Goal: Communication & Community: Answer question/provide support

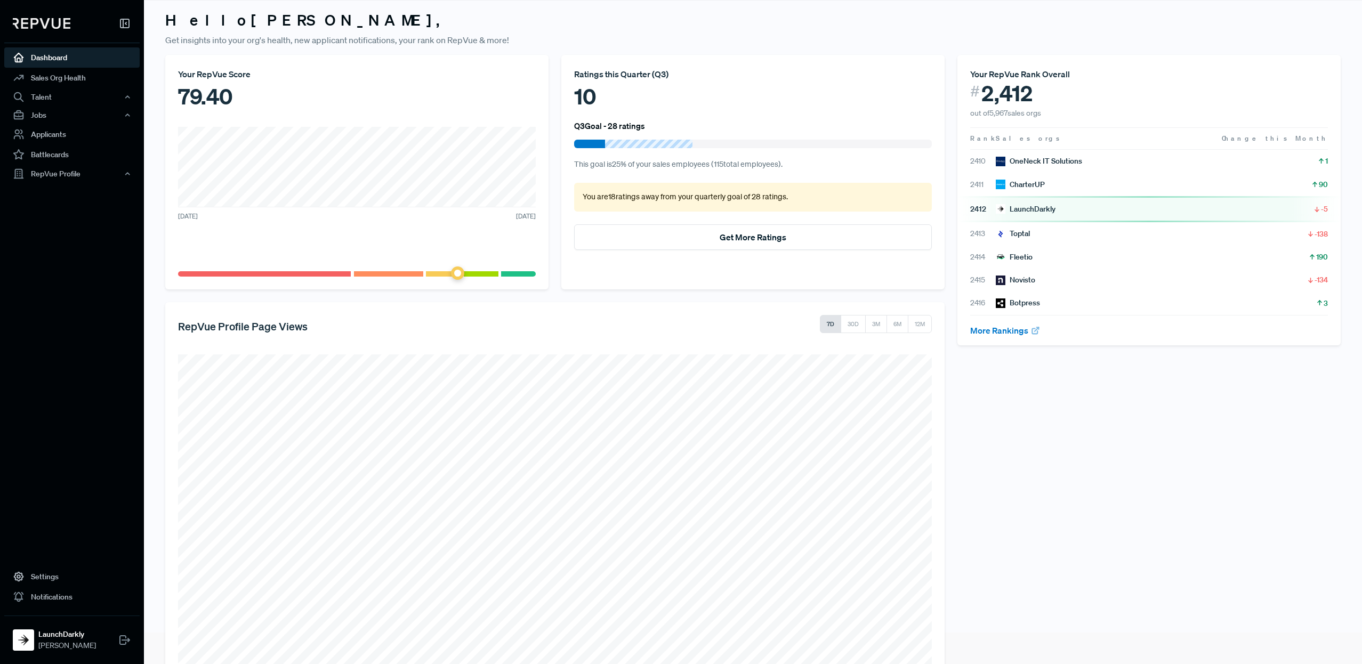
scroll to position [29, 0]
click at [748, 236] on button "Get More Ratings" at bounding box center [753, 239] width 358 height 26
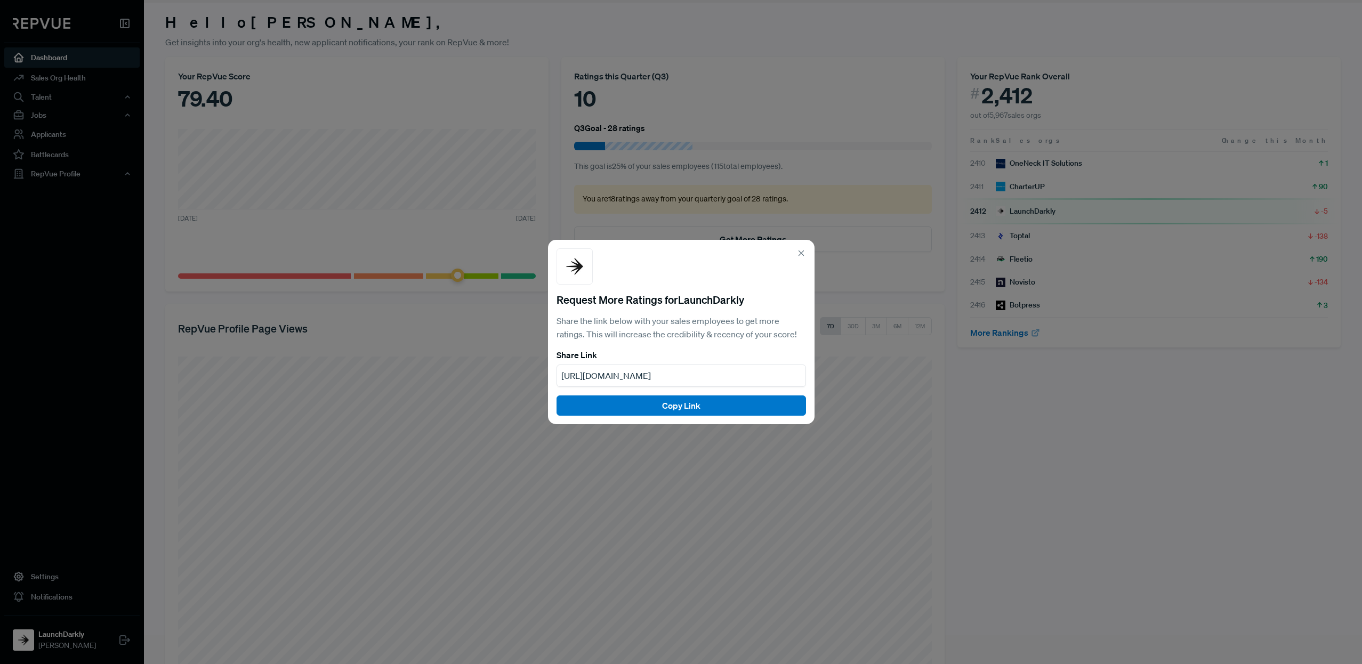
click at [798, 252] on icon at bounding box center [801, 253] width 10 height 10
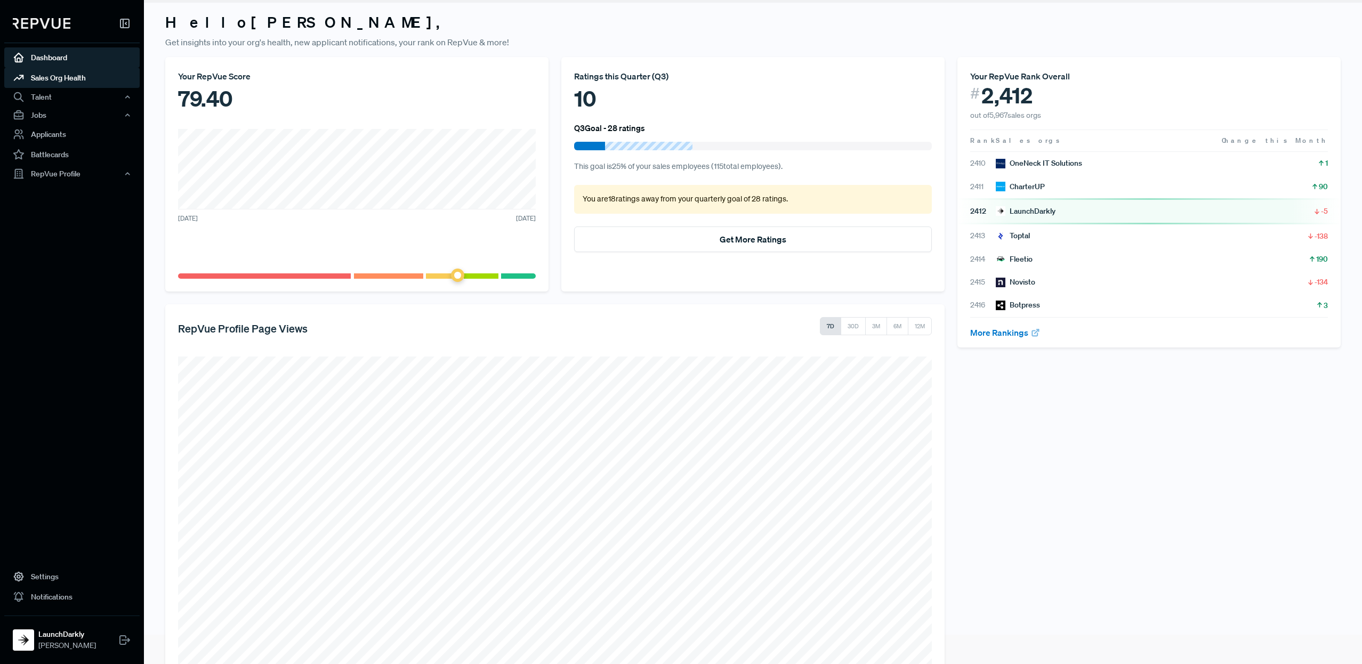
click at [60, 76] on link "Sales Org Health" at bounding box center [71, 78] width 135 height 20
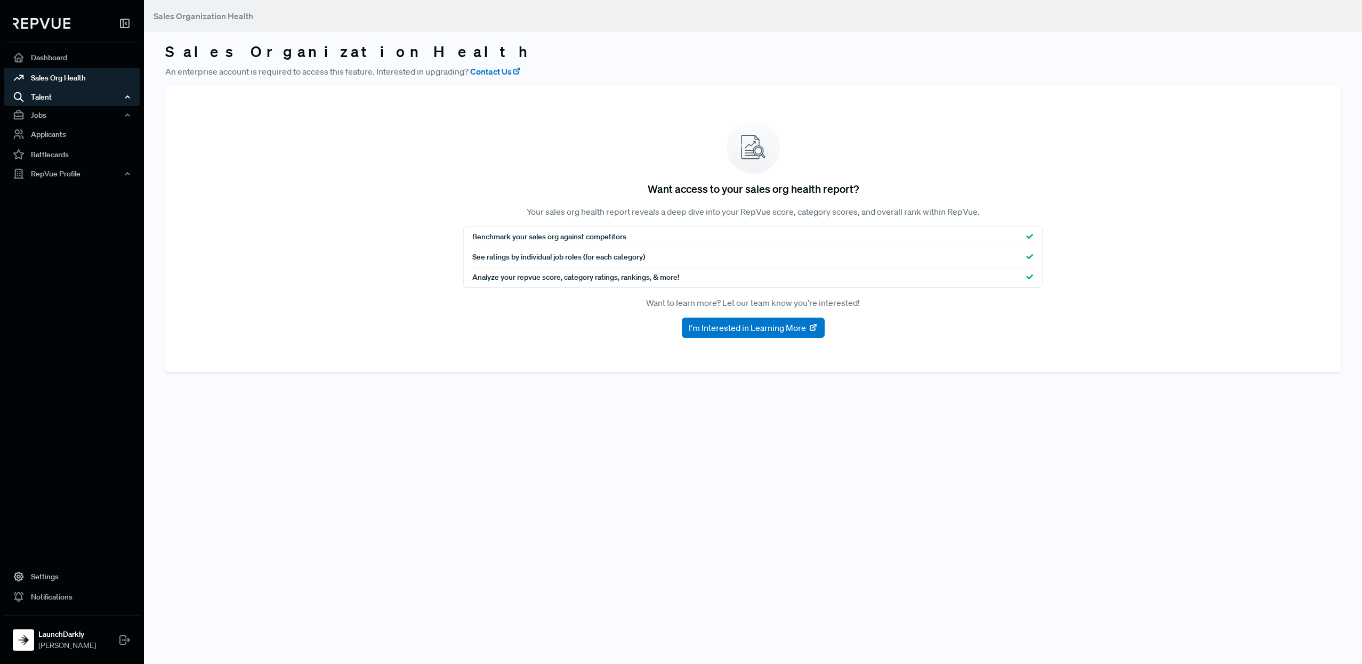
click at [68, 99] on div "Talent" at bounding box center [71, 97] width 135 height 18
click at [62, 112] on link "Talent Data" at bounding box center [86, 117] width 135 height 17
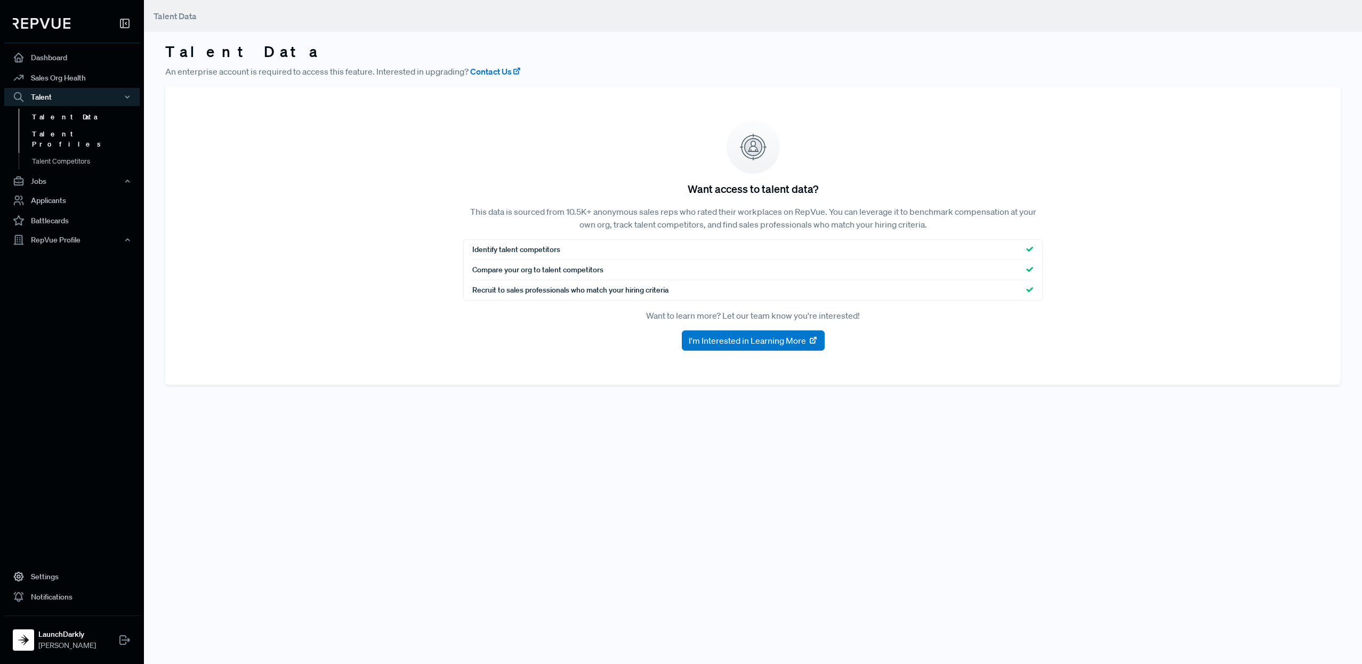
click at [63, 131] on link "Talent Profiles" at bounding box center [86, 139] width 135 height 27
click at [68, 153] on link "Talent Competitors" at bounding box center [86, 166] width 135 height 27
click at [47, 179] on div "Jobs" at bounding box center [71, 181] width 135 height 18
click at [54, 229] on link "Applicants" at bounding box center [71, 239] width 135 height 20
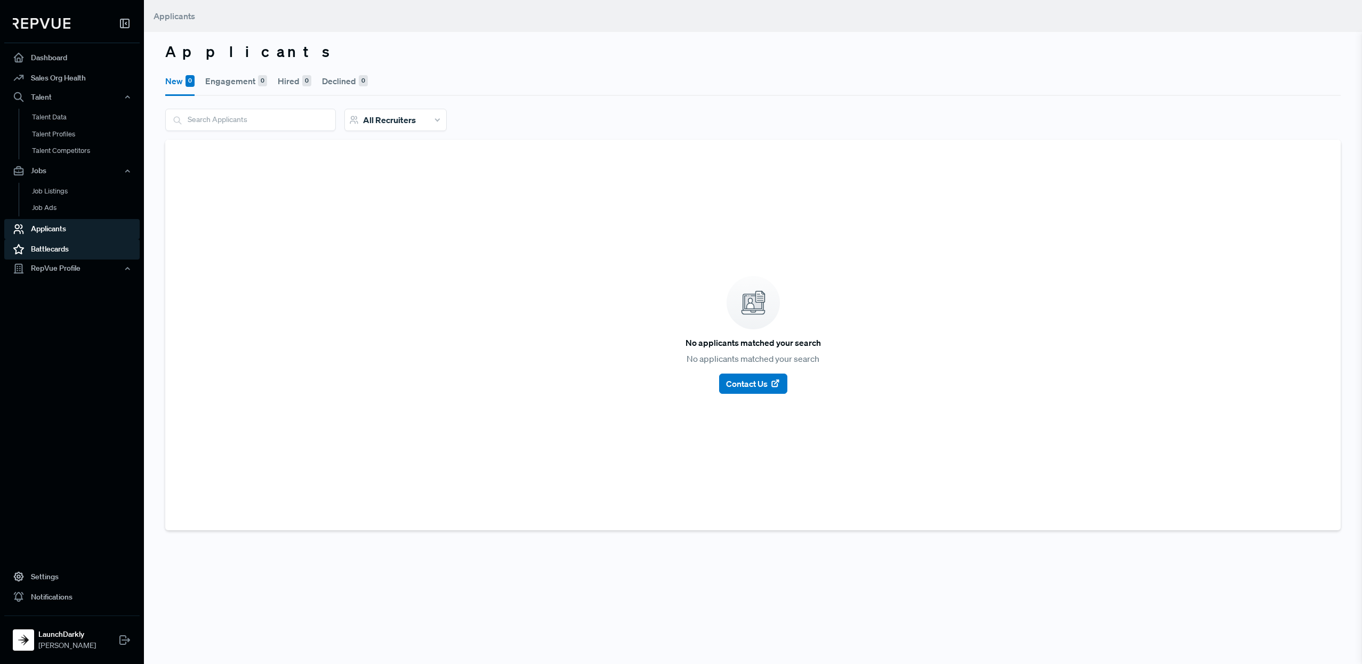
click at [61, 247] on link "Battlecards" at bounding box center [71, 249] width 135 height 20
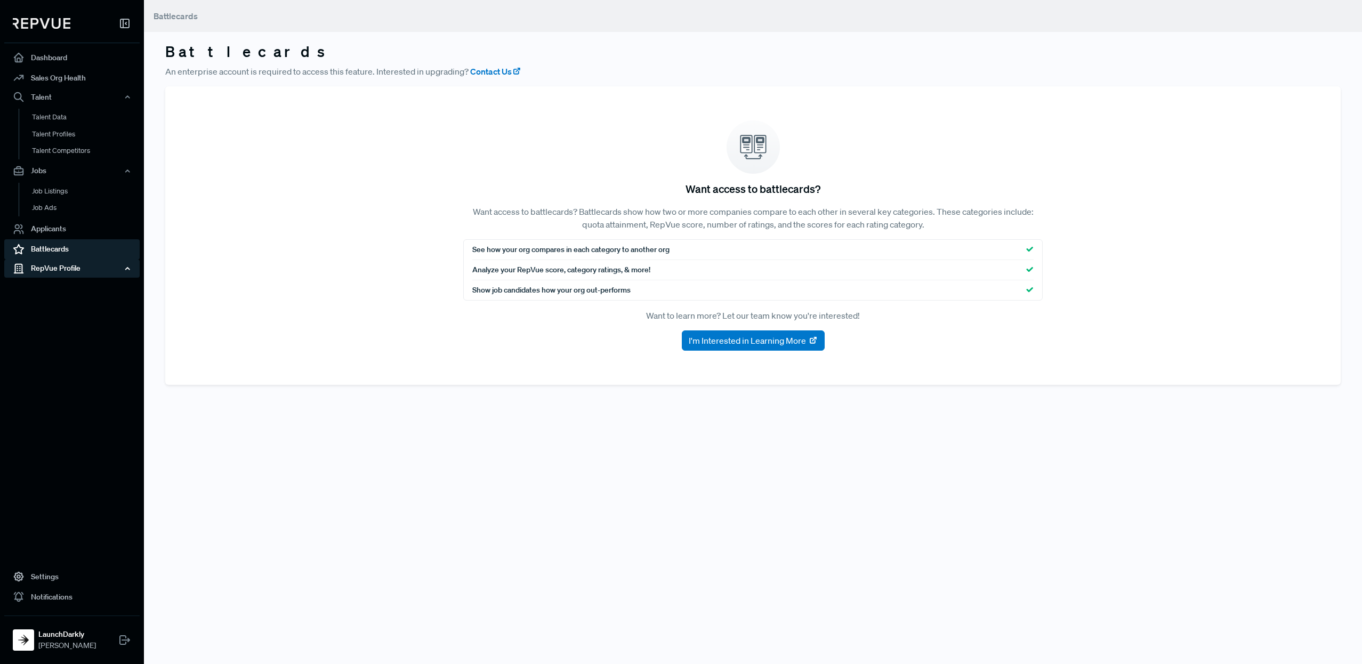
click at [69, 270] on div "RepVue Profile" at bounding box center [71, 269] width 135 height 18
click at [70, 286] on link "Profile Overview" at bounding box center [86, 293] width 135 height 27
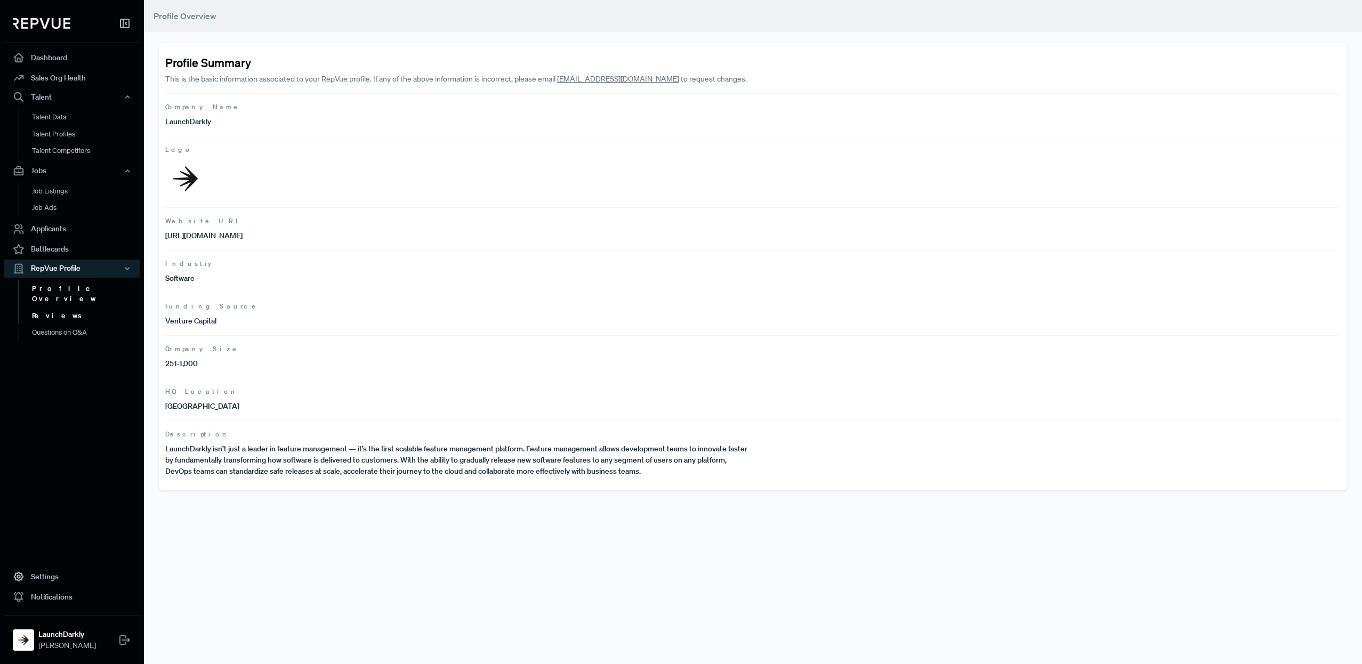
click at [48, 307] on link "Reviews" at bounding box center [86, 315] width 135 height 17
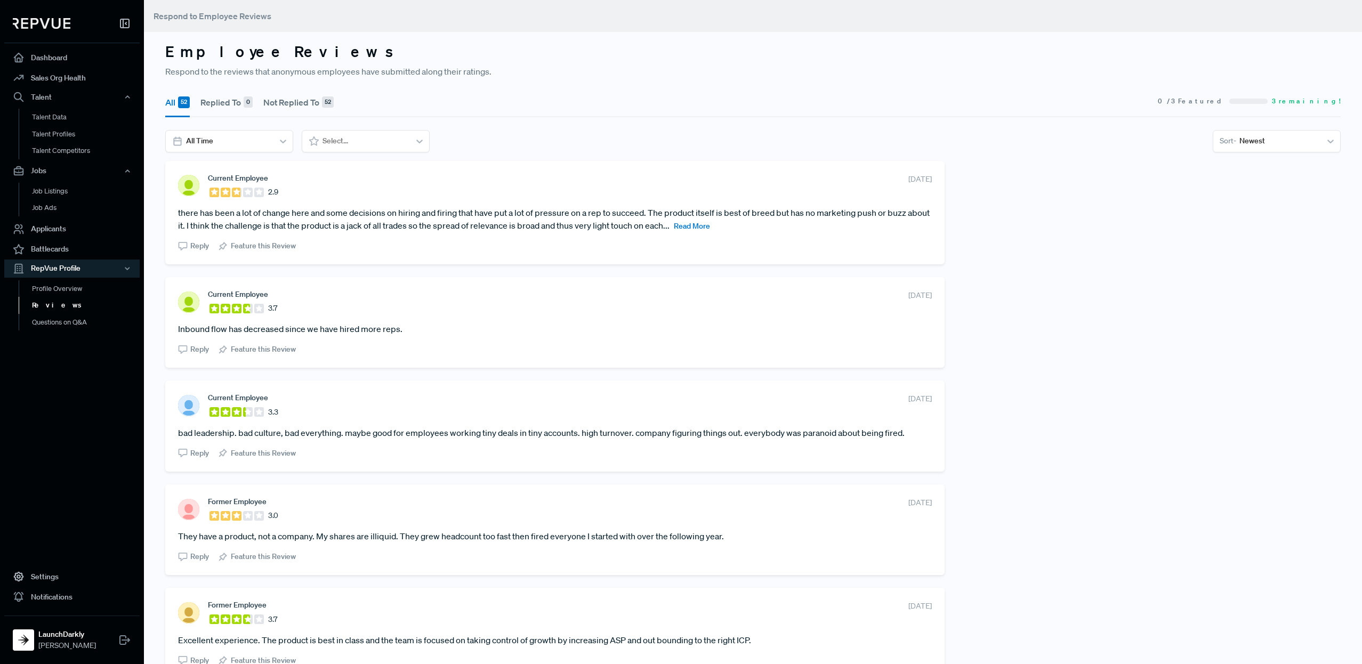
click at [710, 224] on span "Read More" at bounding box center [692, 226] width 36 height 10
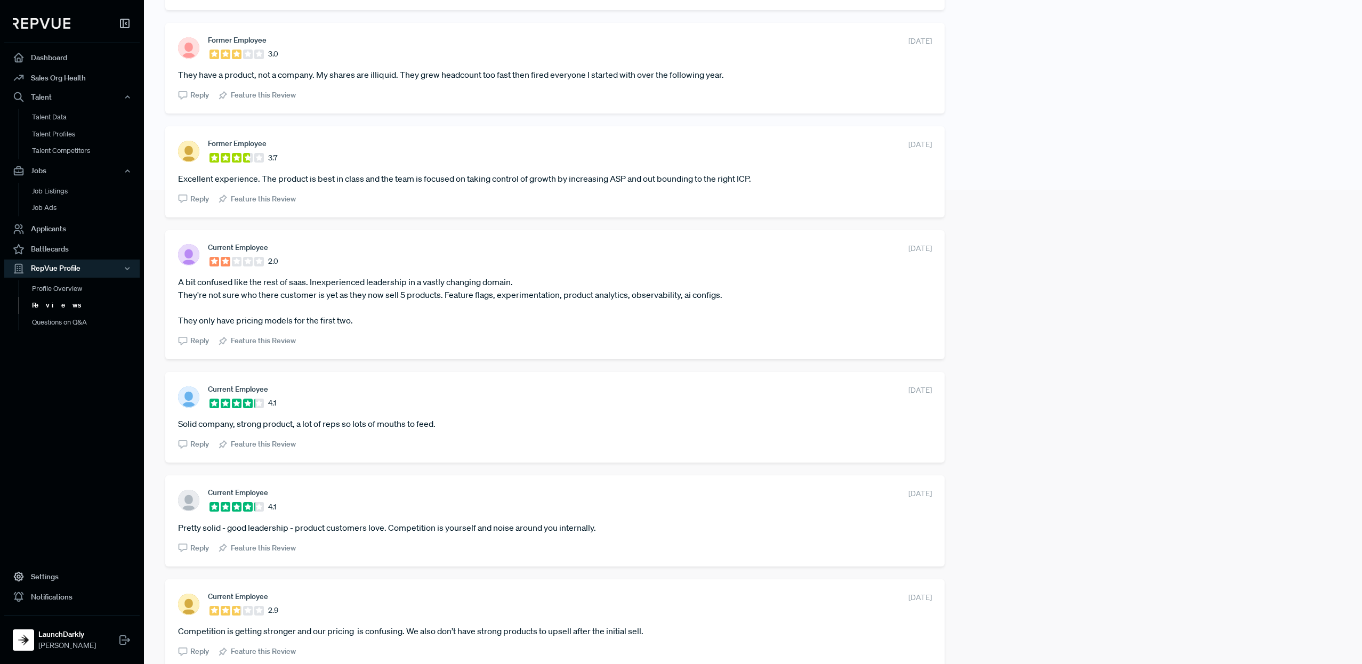
scroll to position [634, 0]
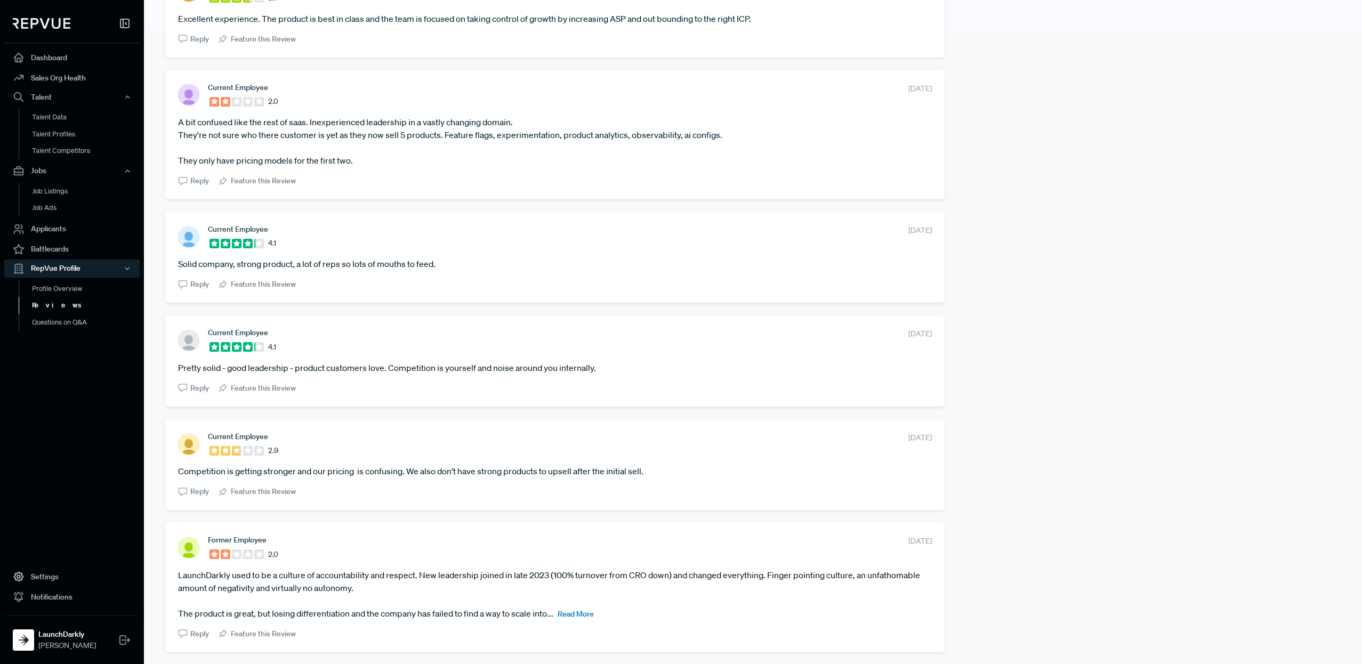
click at [583, 613] on span "Read More" at bounding box center [575, 614] width 36 height 10
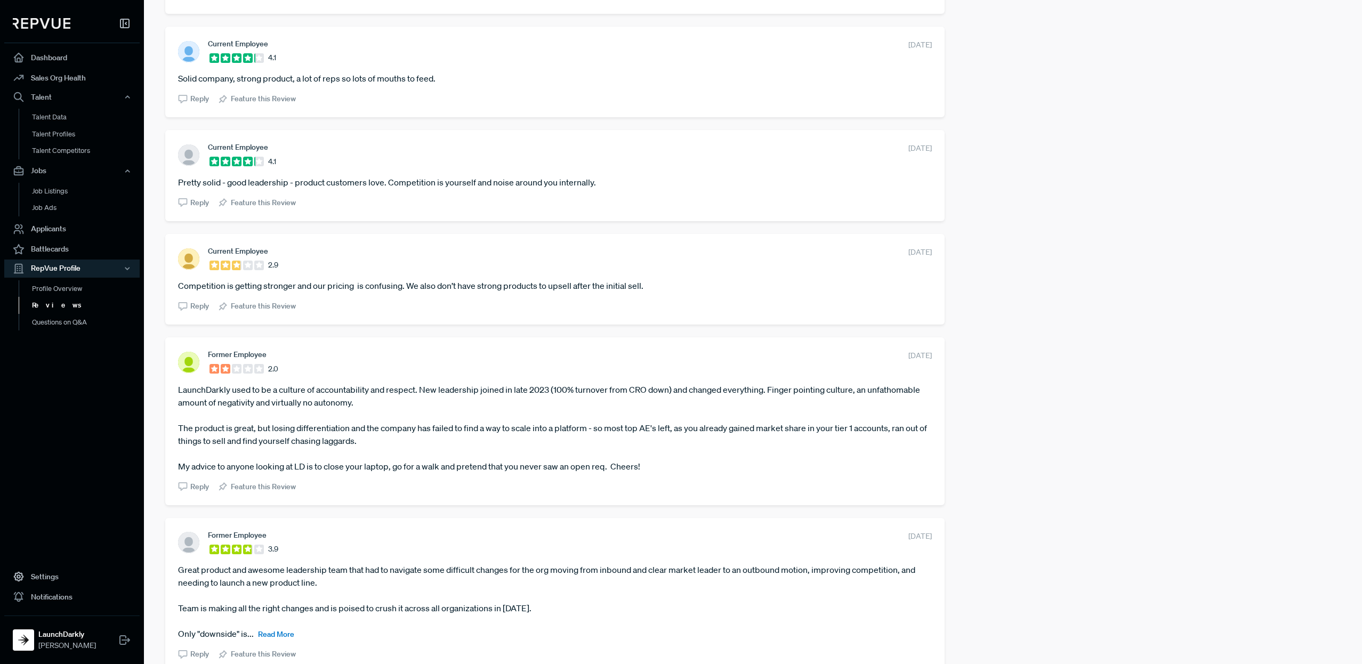
scroll to position [808, 0]
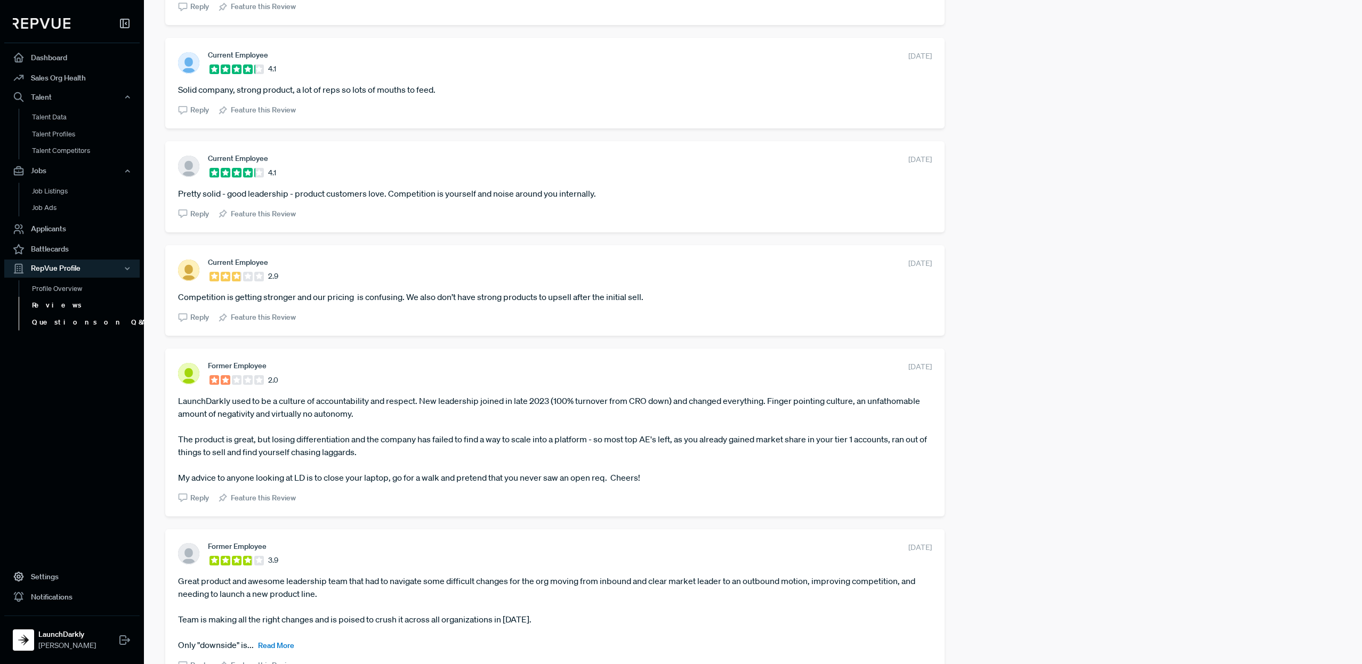
click at [53, 325] on link "Questions on Q&A" at bounding box center [86, 322] width 135 height 17
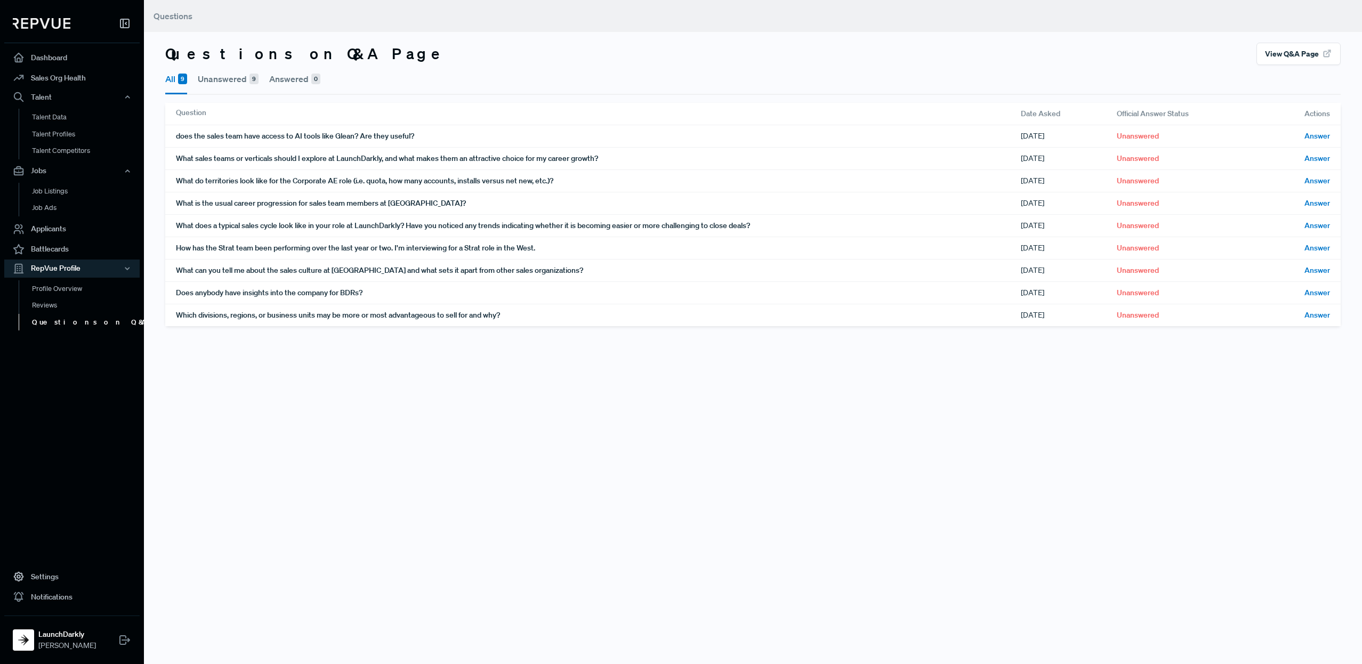
click at [282, 79] on button "Answered 0" at bounding box center [294, 79] width 51 height 28
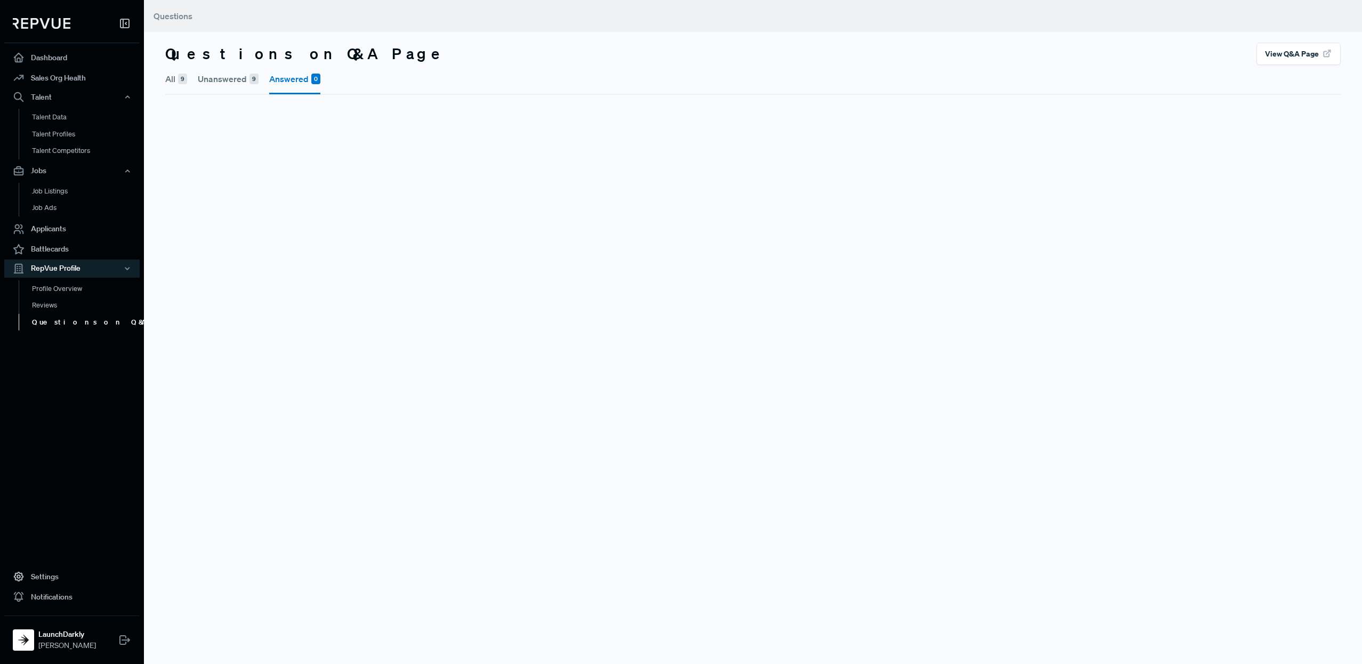
click at [224, 77] on button "Unanswered 9" at bounding box center [228, 79] width 61 height 28
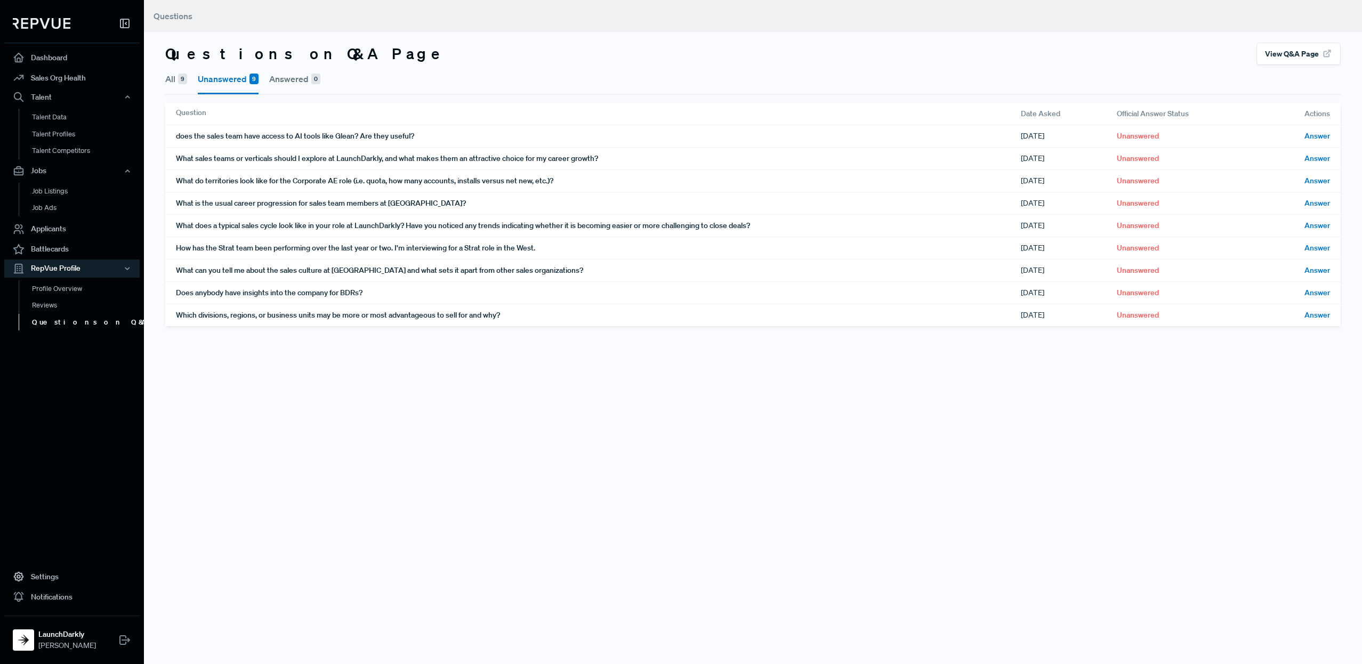
click at [166, 80] on button "All 9" at bounding box center [176, 79] width 22 height 28
click at [66, 61] on link "Dashboard" at bounding box center [71, 57] width 135 height 20
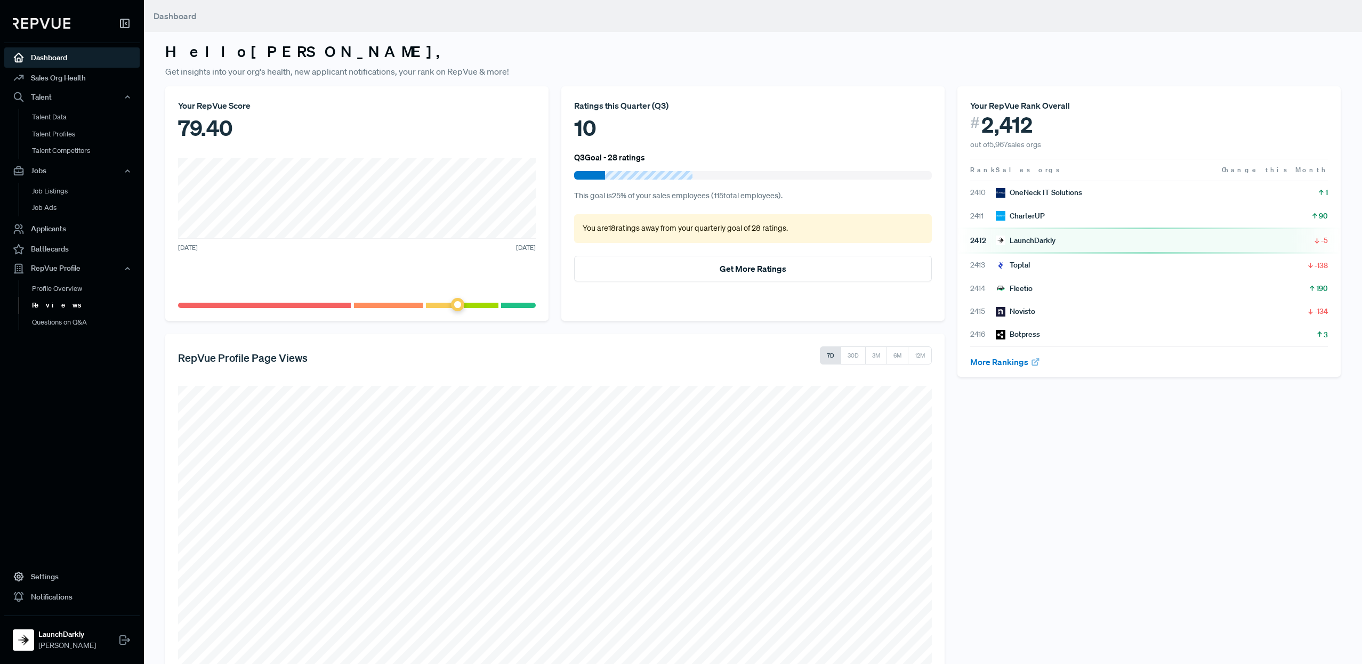
scroll to position [128, 0]
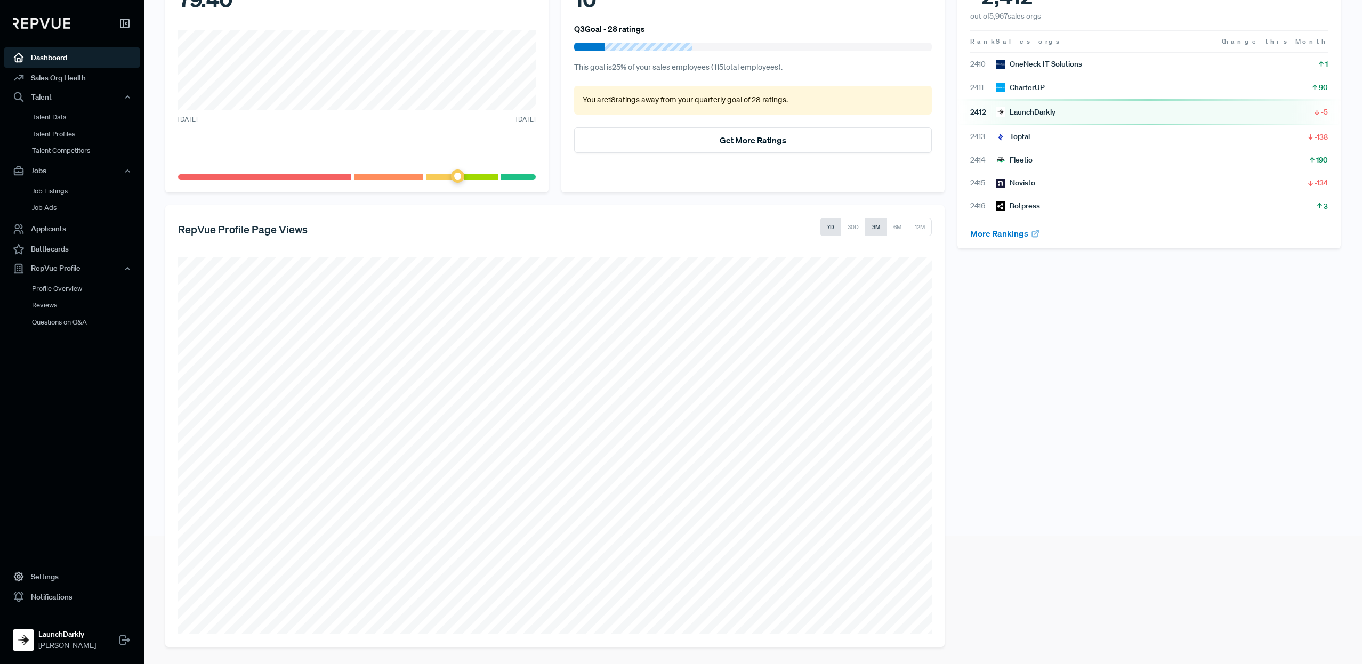
click at [878, 224] on button "3M" at bounding box center [876, 227] width 22 height 18
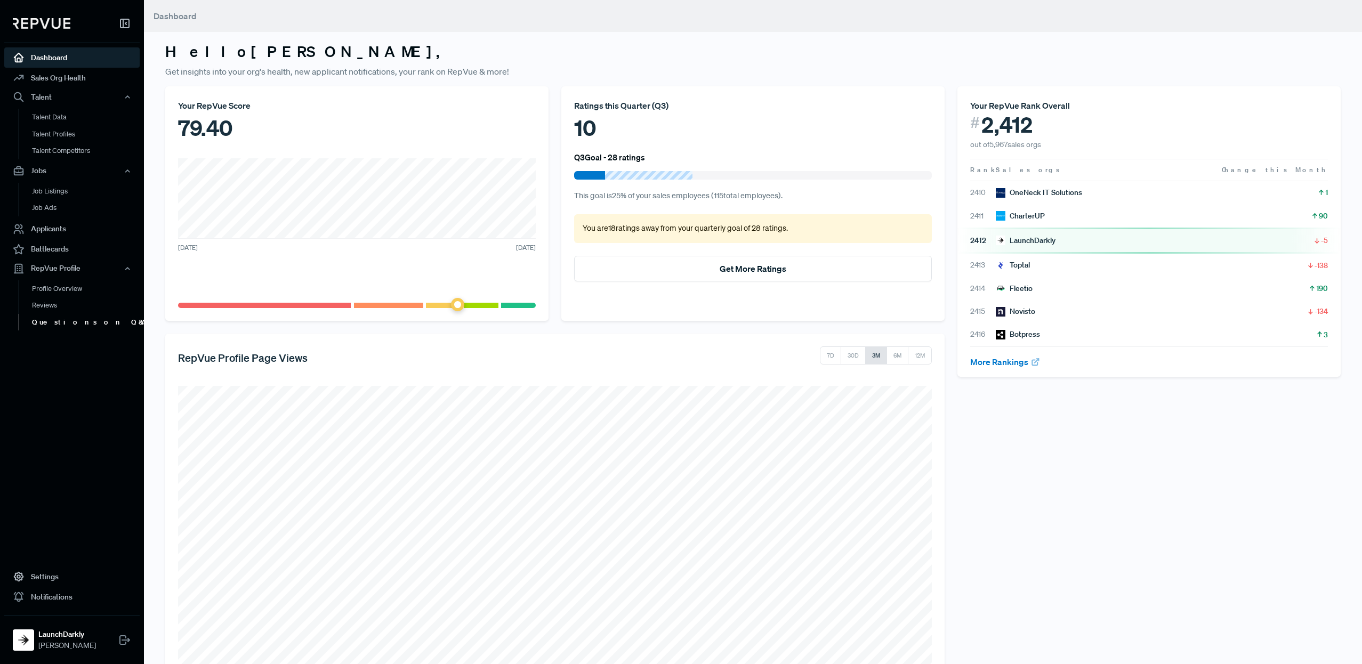
click at [63, 320] on link "Questions on Q&A" at bounding box center [86, 322] width 135 height 17
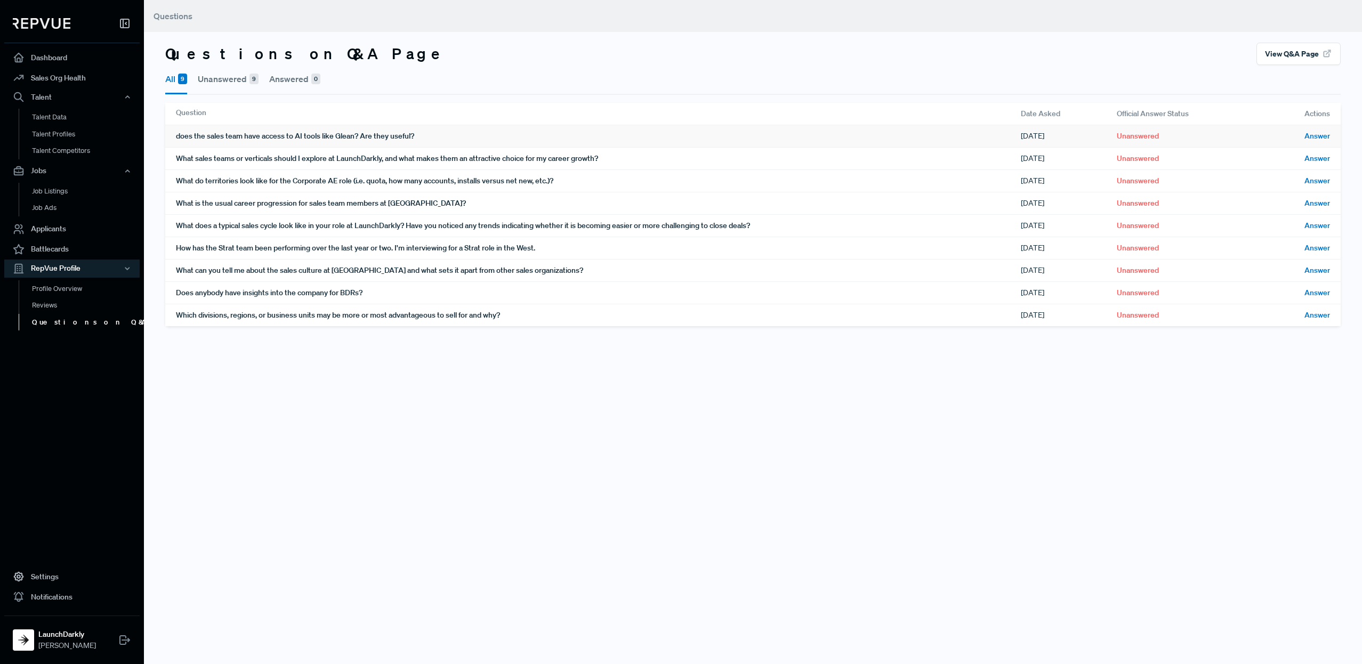
click at [1320, 137] on span "Answer" at bounding box center [1317, 136] width 26 height 11
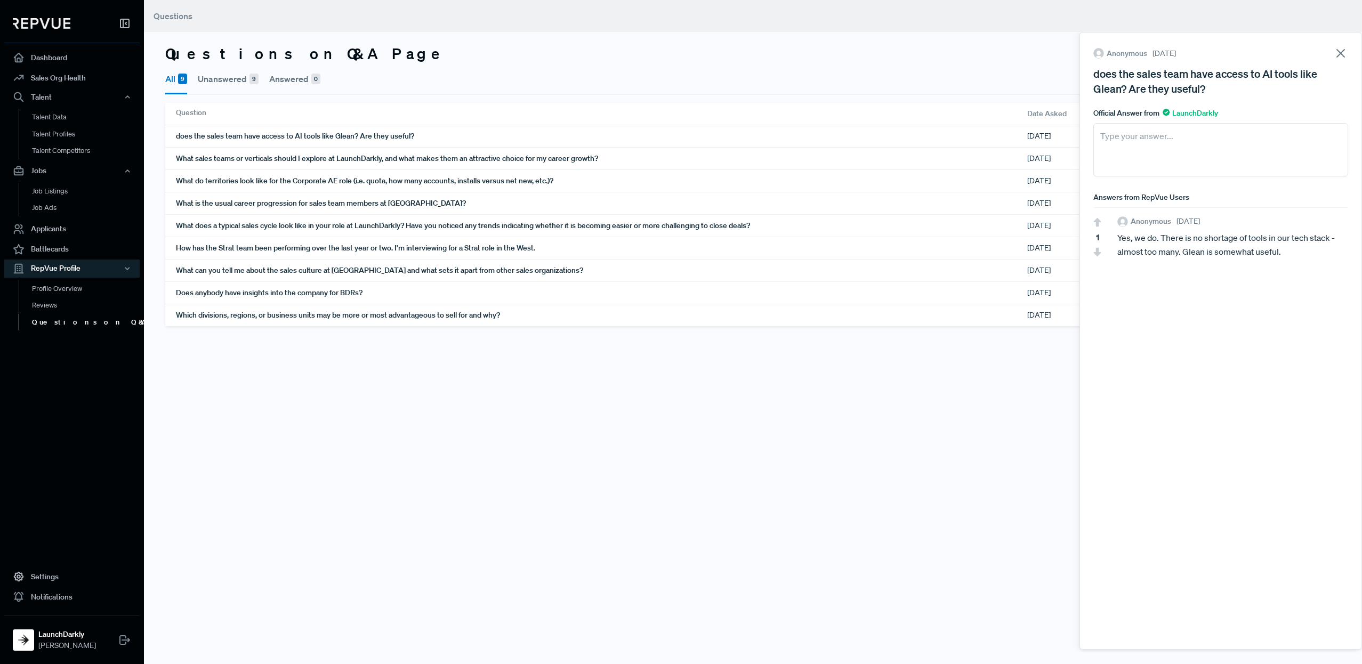
click at [1175, 167] on textarea at bounding box center [1220, 149] width 255 height 53
click at [1202, 138] on textarea at bounding box center [1220, 149] width 255 height 53
click at [1202, 144] on textarea at bounding box center [1220, 149] width 255 height 53
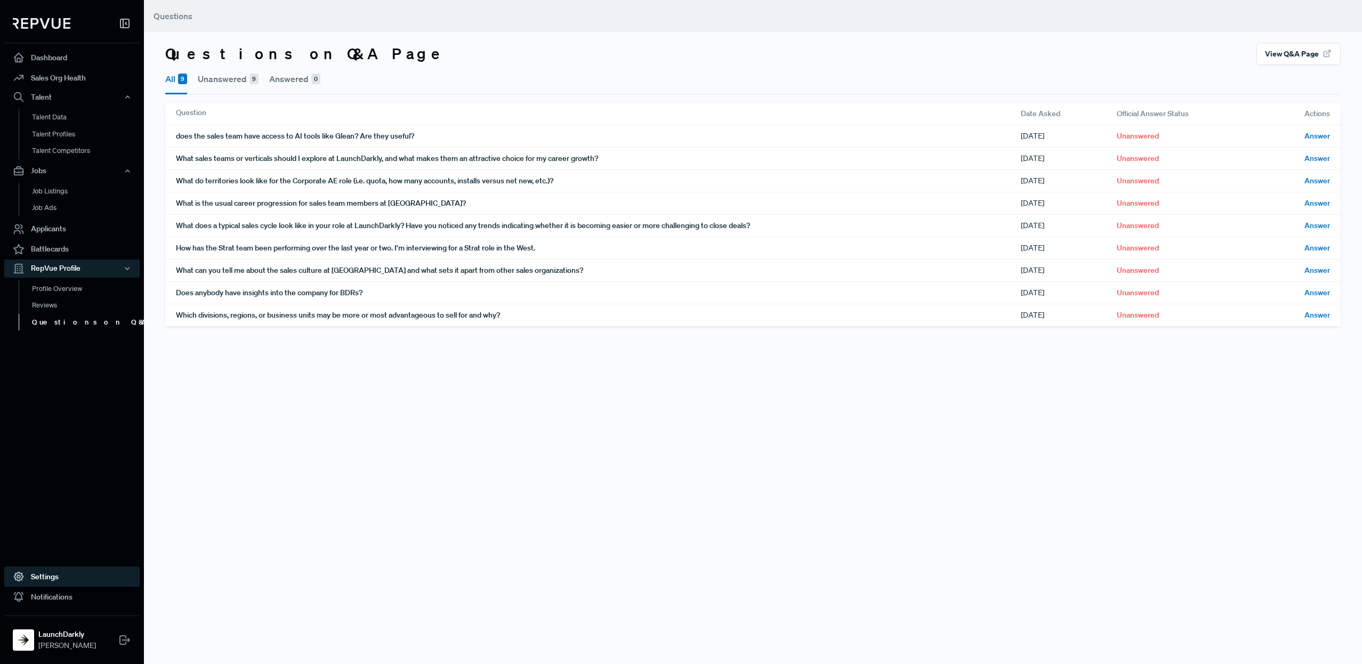
click at [55, 578] on link "Settings" at bounding box center [71, 576] width 135 height 20
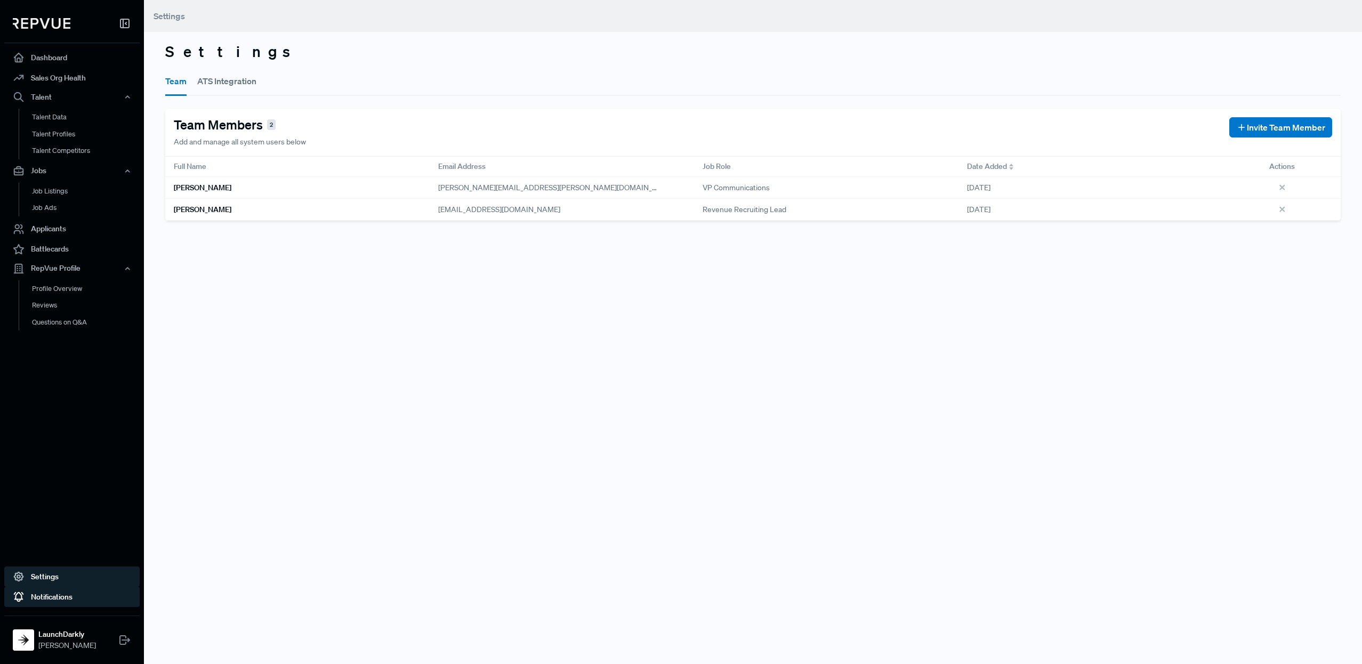
click at [49, 602] on link "Notifications" at bounding box center [71, 597] width 135 height 20
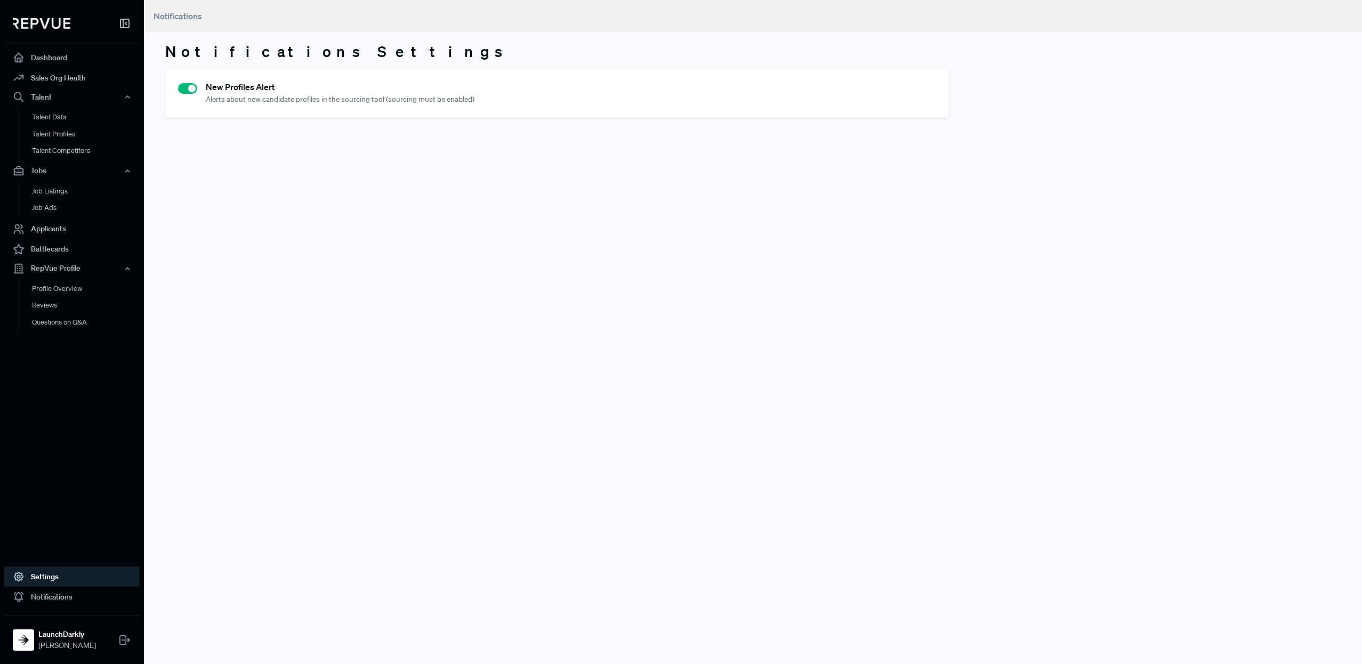
click at [44, 567] on link "Settings" at bounding box center [71, 576] width 135 height 20
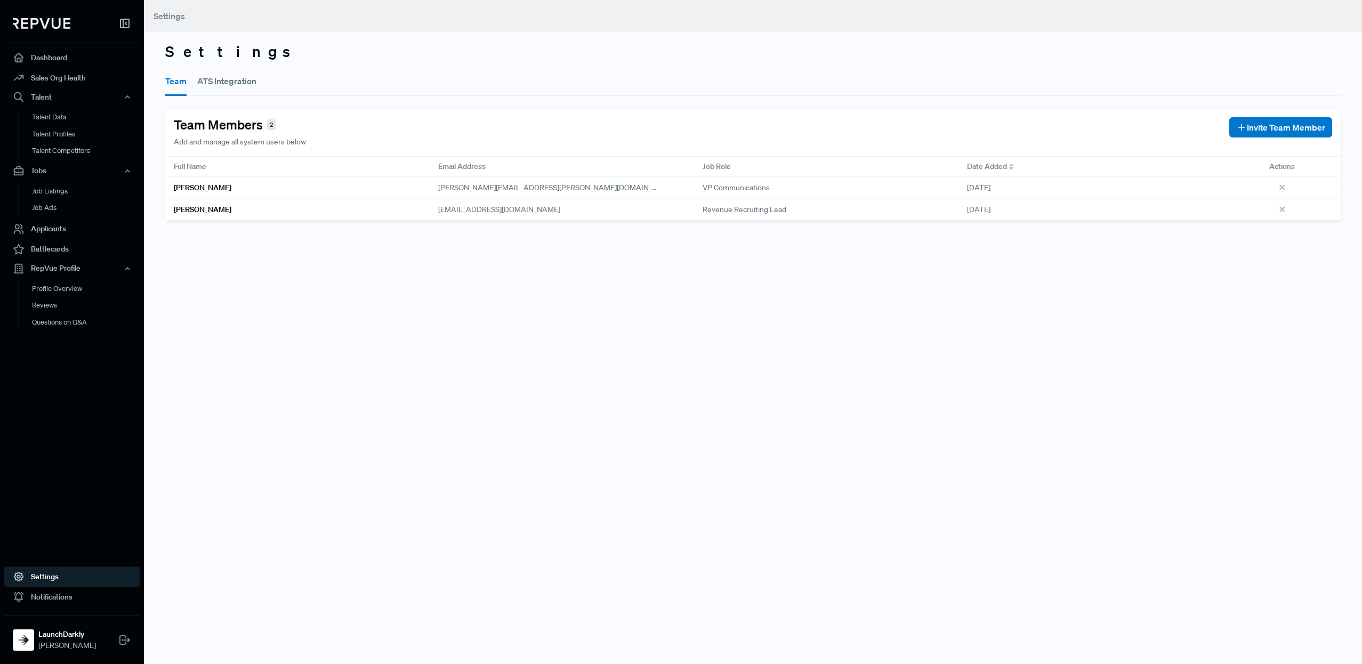
click at [317, 386] on div "Settings Team ATS Integration Team Members 2 Add and manage all system users be…" at bounding box center [753, 332] width 1218 height 664
click at [44, 55] on link "Dashboard" at bounding box center [71, 57] width 135 height 20
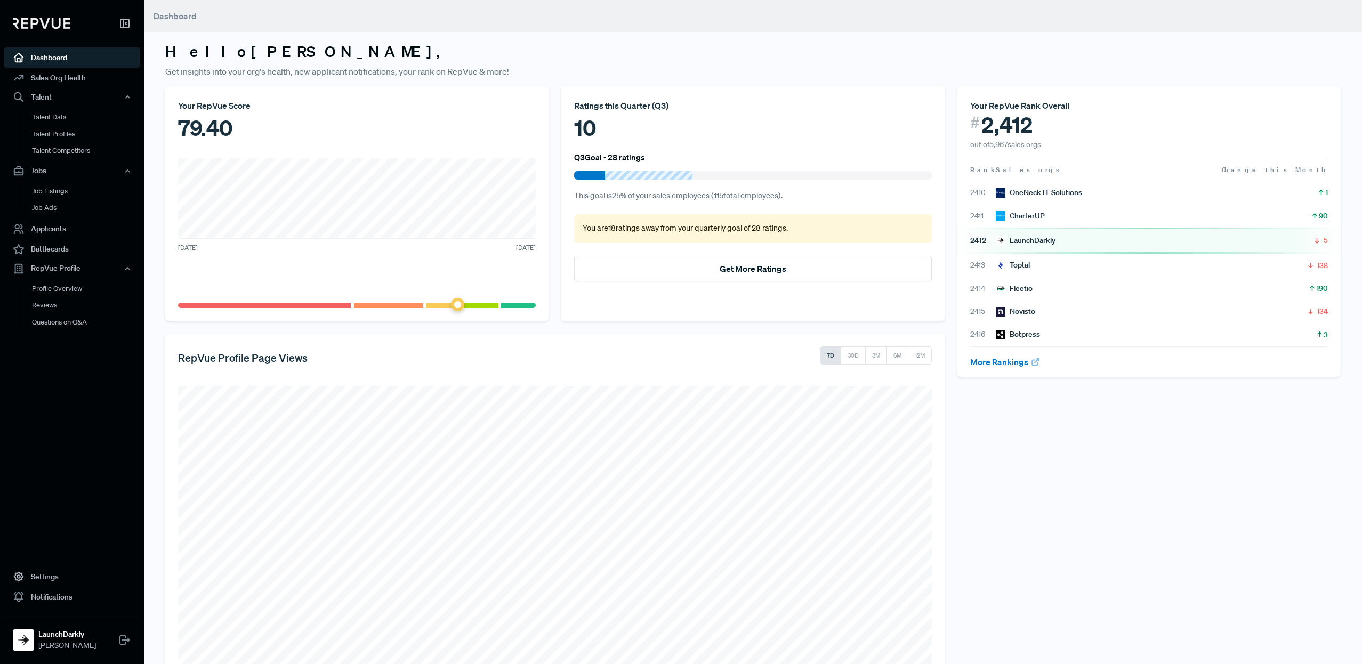
click at [339, 154] on div "Your RepVue Score 79.40 [DATE] [DATE]" at bounding box center [356, 203] width 383 height 234
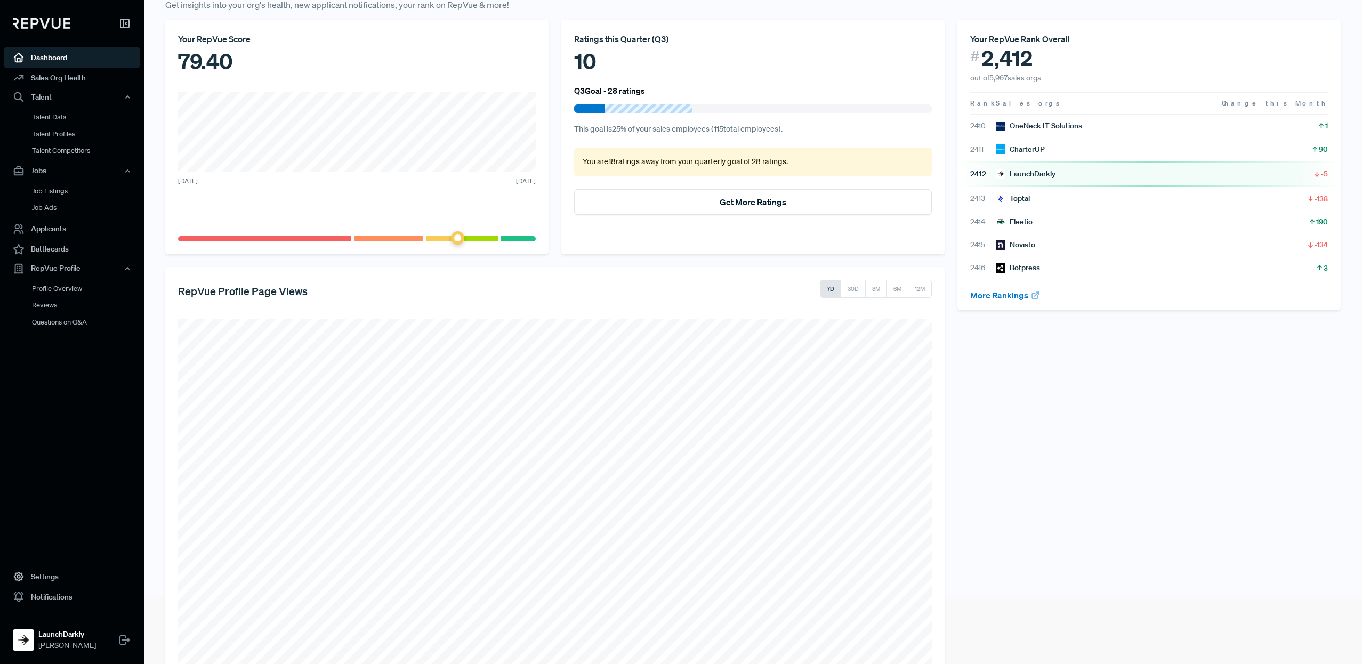
scroll to position [74, 0]
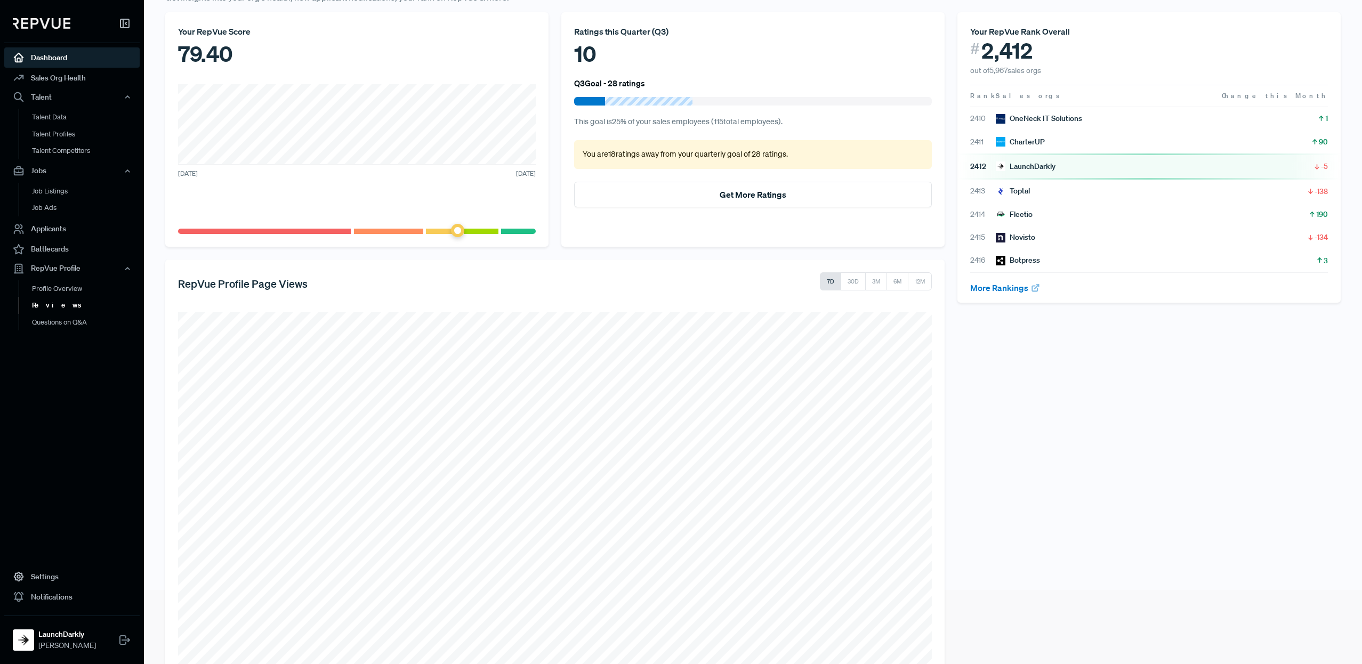
click at [55, 309] on link "Reviews" at bounding box center [86, 305] width 135 height 17
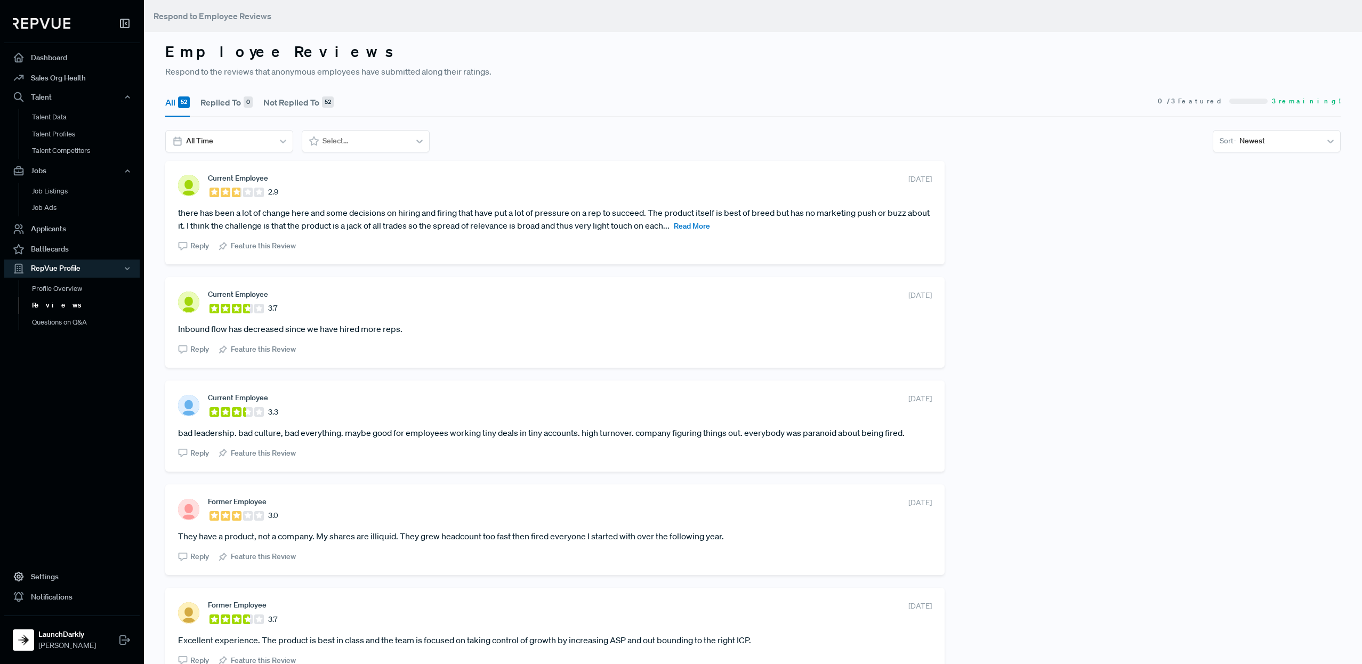
scroll to position [3, 0]
click at [55, 291] on link "Profile Overview" at bounding box center [86, 293] width 135 height 27
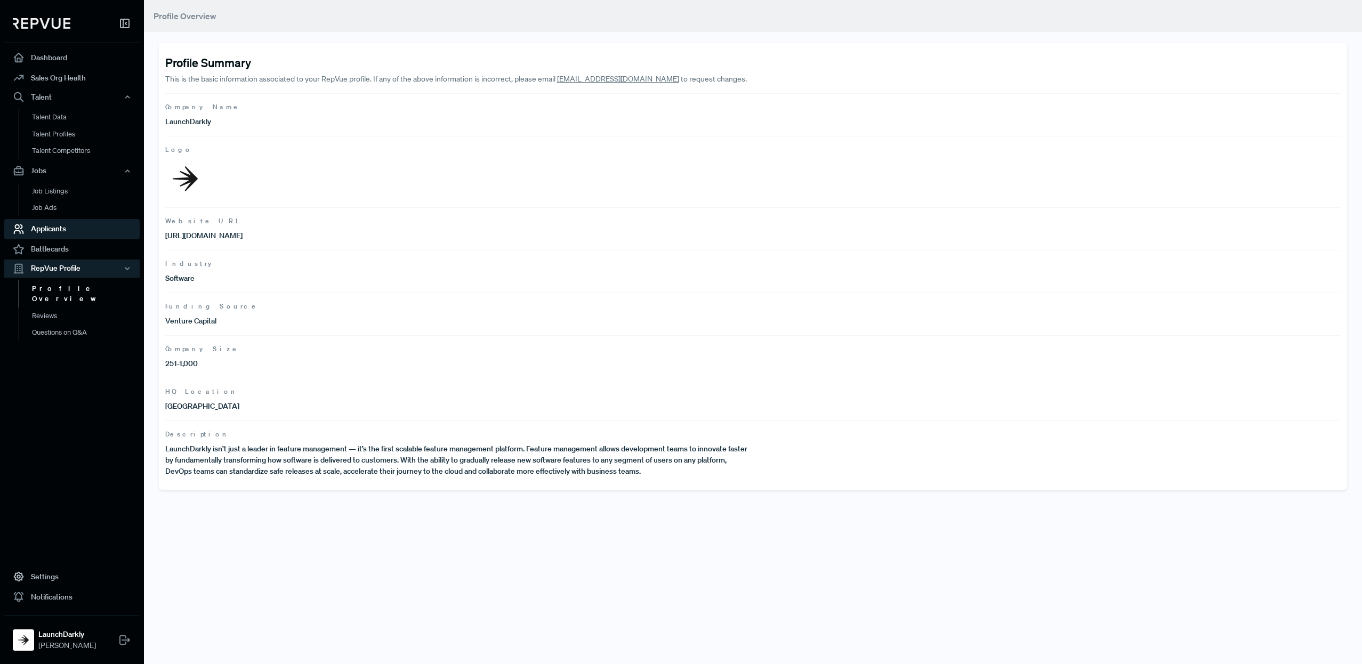
click at [63, 228] on link "Applicants" at bounding box center [71, 229] width 135 height 20
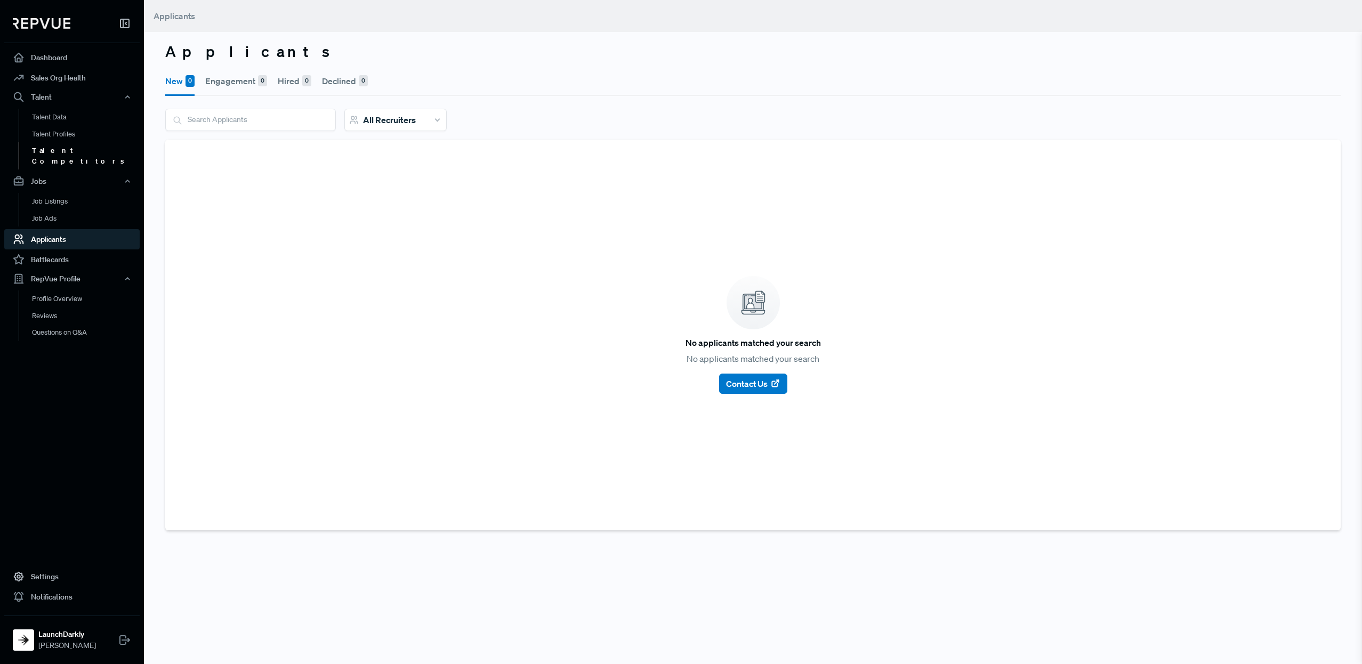
click at [62, 153] on link "Talent Competitors" at bounding box center [86, 155] width 135 height 27
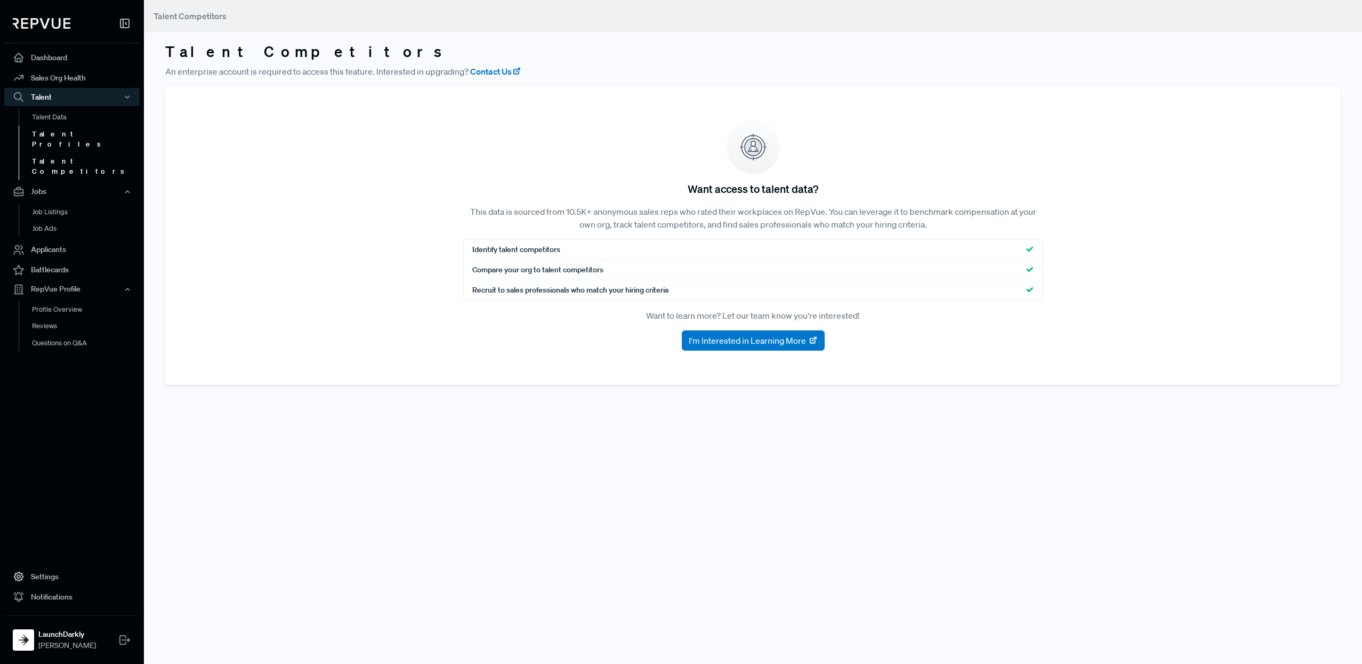
click at [70, 132] on link "Talent Profiles" at bounding box center [86, 139] width 135 height 27
click at [43, 117] on link "Talent Data" at bounding box center [86, 117] width 135 height 17
click at [47, 79] on link "Sales Org Health" at bounding box center [71, 78] width 135 height 20
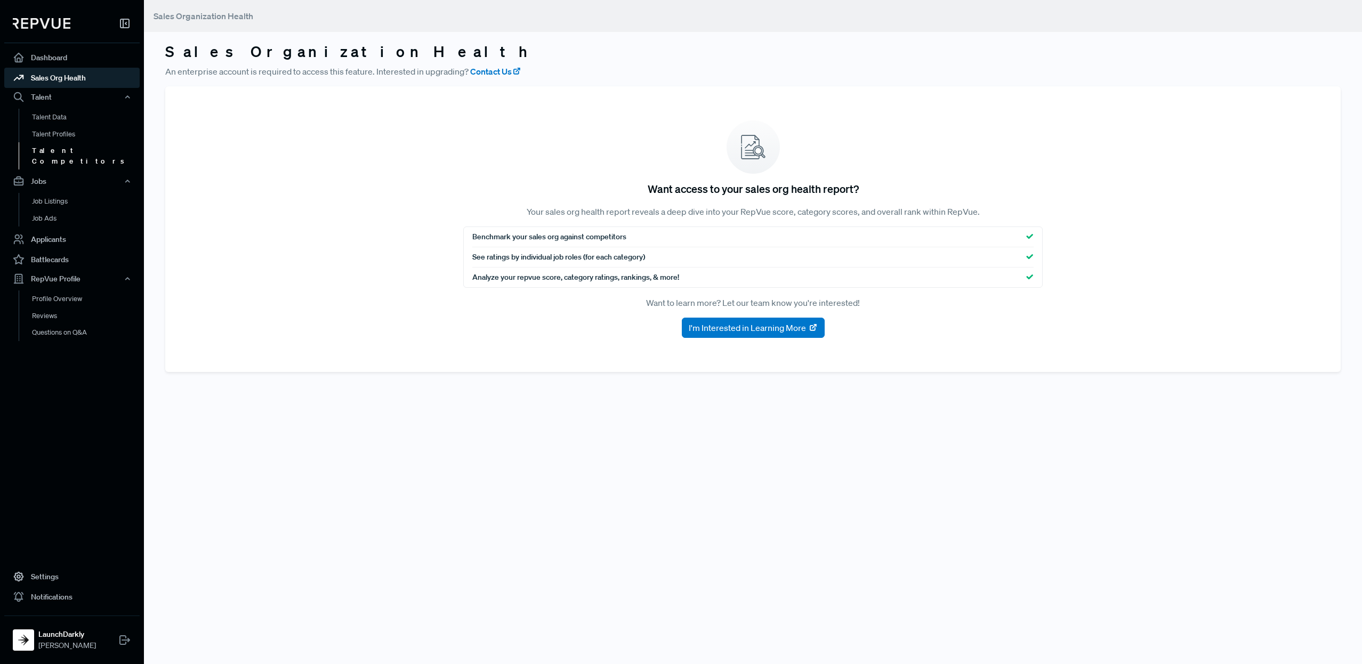
click at [59, 147] on link "Talent Competitors" at bounding box center [86, 155] width 135 height 27
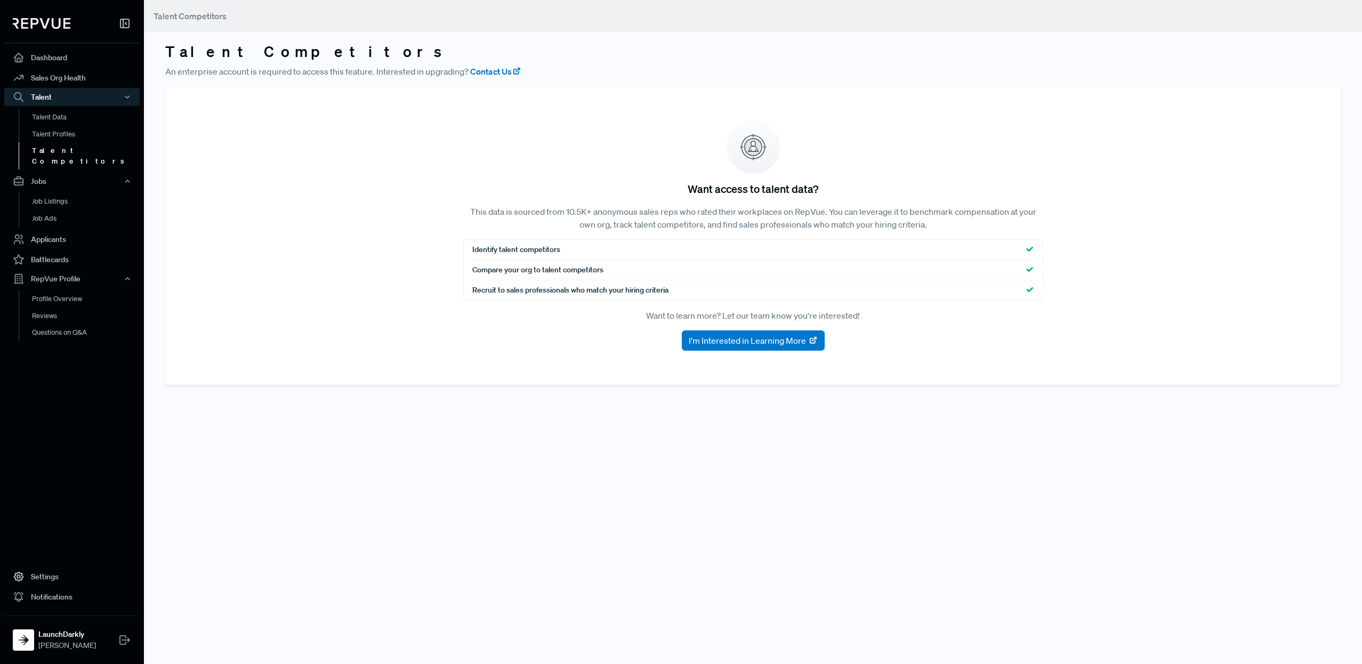
click at [61, 157] on link "Talent Competitors" at bounding box center [86, 155] width 135 height 27
click at [59, 194] on link "Job Listings" at bounding box center [86, 201] width 135 height 17
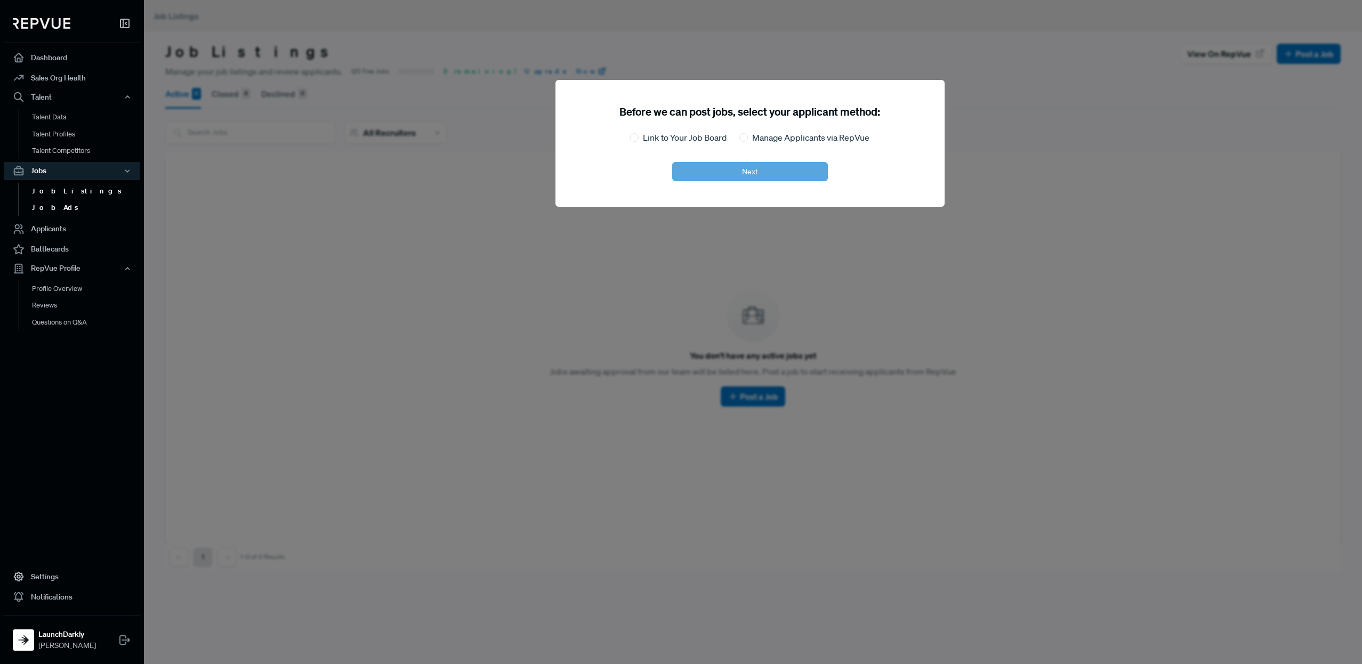
click at [54, 207] on link "Job Ads" at bounding box center [86, 207] width 135 height 17
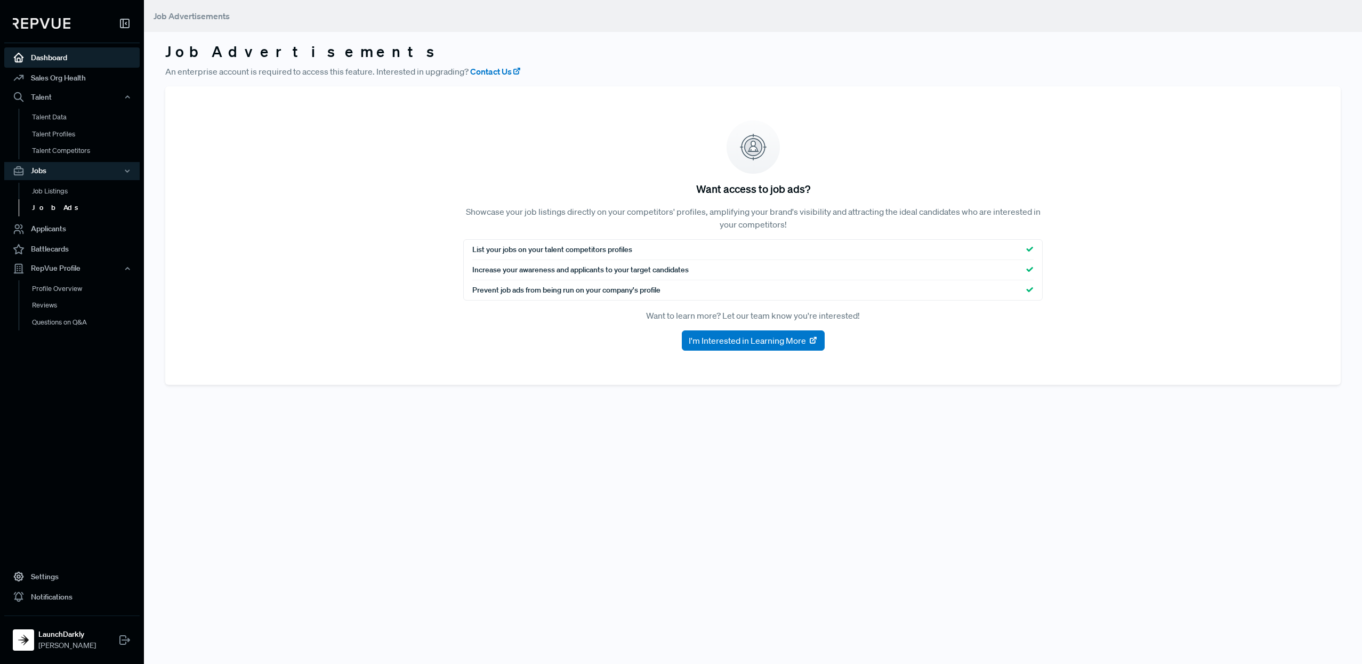
click at [63, 58] on link "Dashboard" at bounding box center [71, 57] width 135 height 20
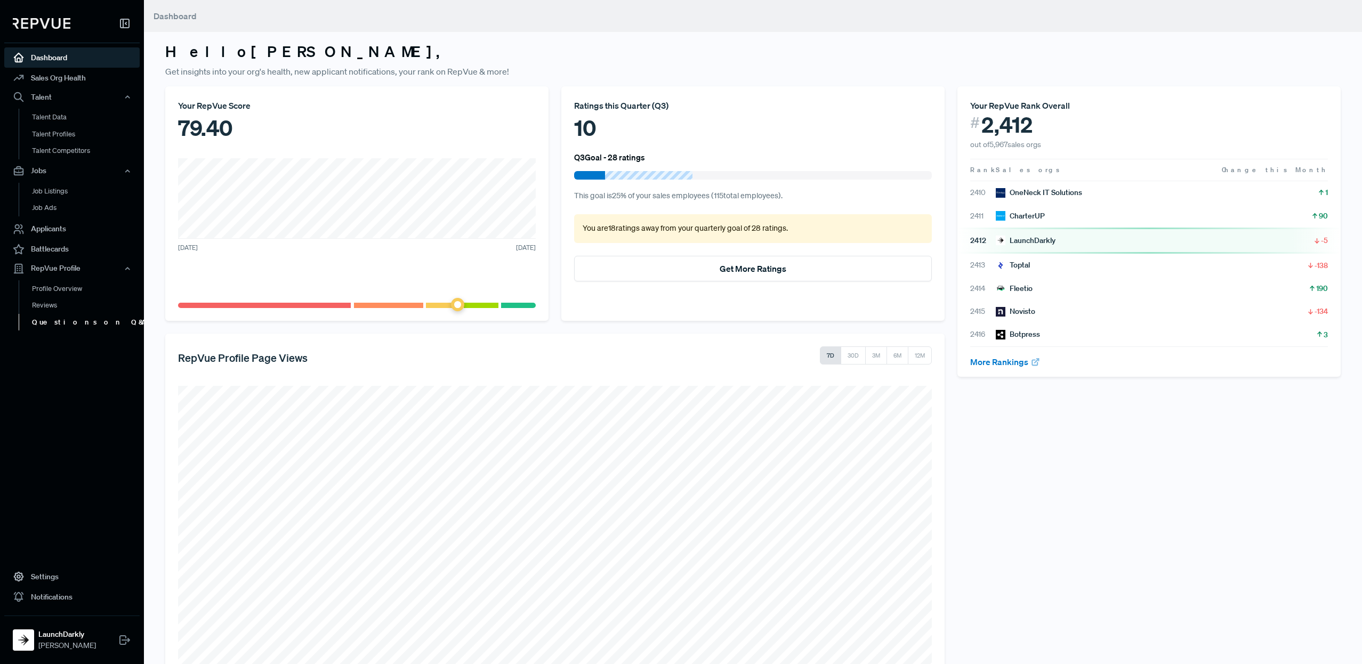
click at [70, 321] on link "Questions on Q&A" at bounding box center [86, 322] width 135 height 17
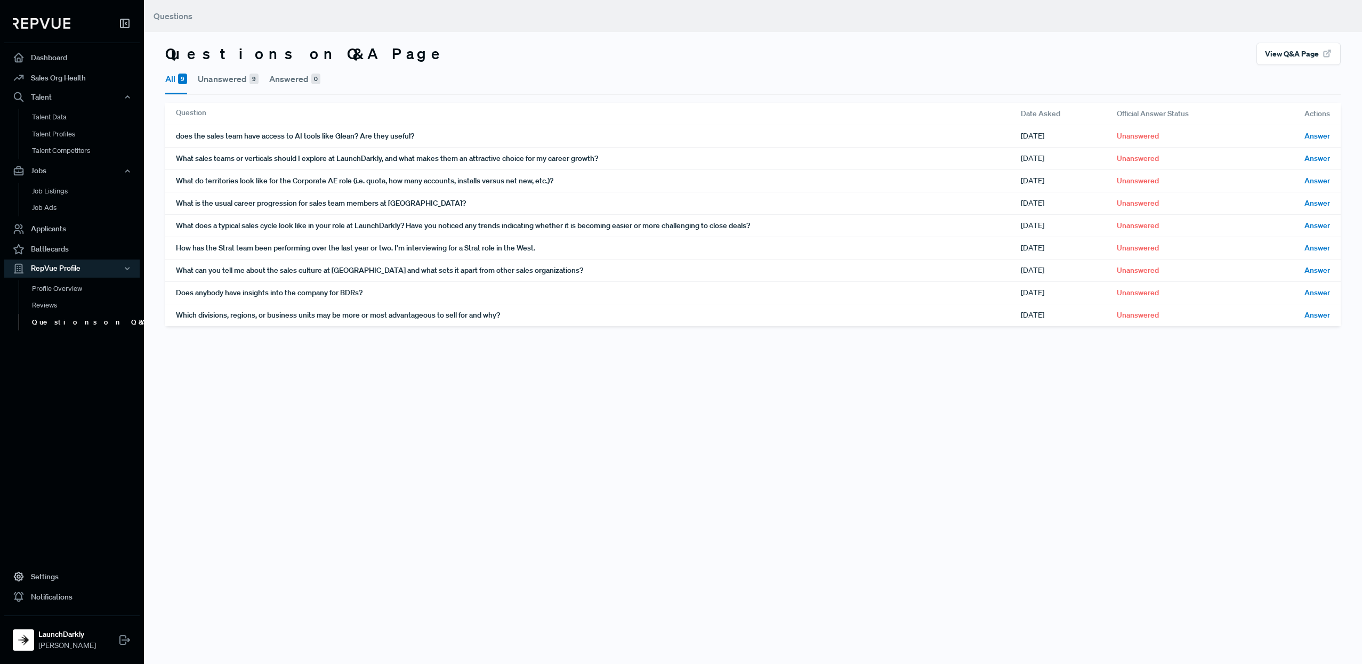
click at [465, 427] on div "Questions Questions on Q&A Page View Q&A Page All 9 Unanswered 9 Answered 0 Que…" at bounding box center [753, 332] width 1218 height 664
click at [224, 82] on button "Unanswered 9" at bounding box center [228, 79] width 61 height 28
click at [169, 77] on button "All 9" at bounding box center [176, 79] width 22 height 28
click at [780, 487] on div "Questions Questions on Q&A Page View Q&A Page All 9 Unanswered 9 Answered 0 Que…" at bounding box center [753, 332] width 1218 height 664
